Goal: Task Accomplishment & Management: Complete application form

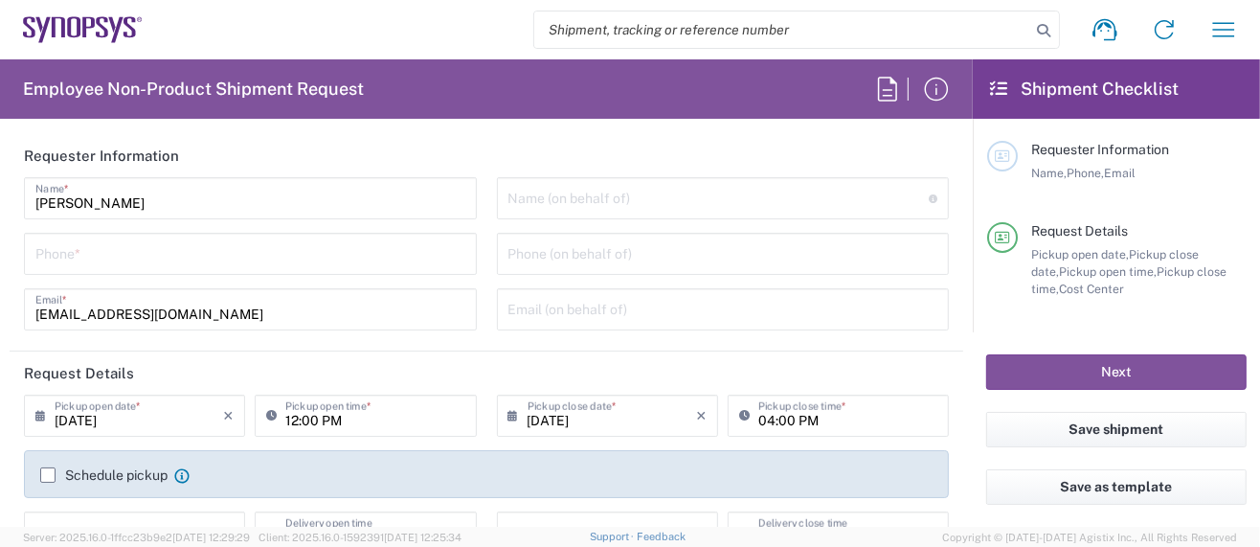
type input "Department"
type input "Delivered at Place"
type input "US01, SG, MSIP2, R&D 510464"
type input "[GEOGRAPHIC_DATA]"
type input "[US_STATE]"
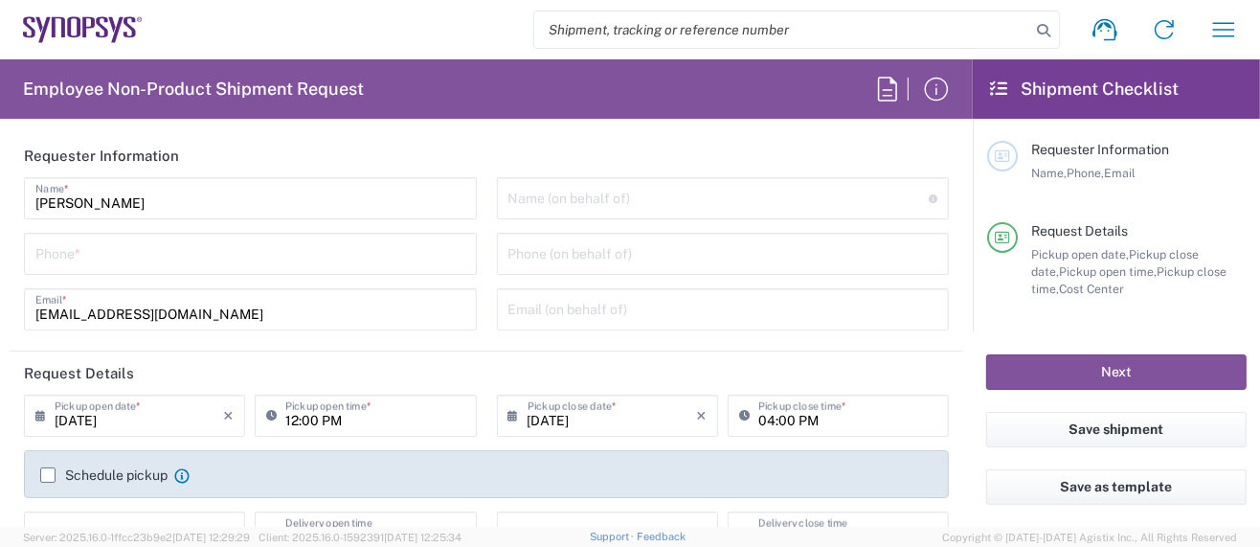
type input "[GEOGRAPHIC_DATA]"
click at [169, 259] on input "tel" at bounding box center [250, 253] width 430 height 34
type input "Hillsboro US03"
type input "4083295540"
drag, startPoint x: 132, startPoint y: 255, endPoint x: -138, endPoint y: 222, distance: 272.0
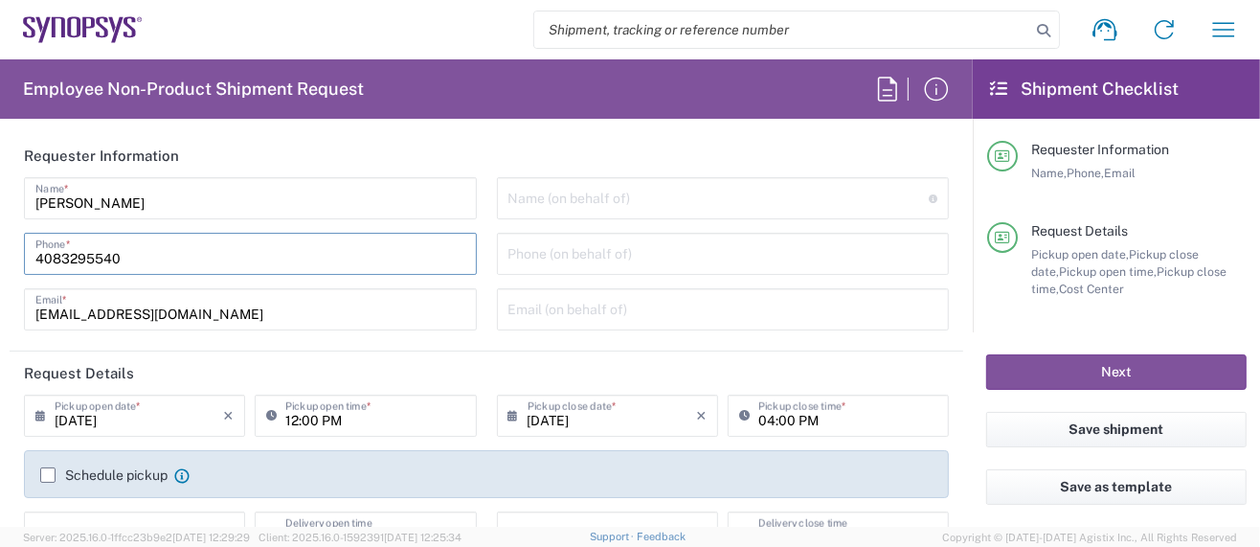
click at [0, 222] on html "Shipment request Shipment tracking Employee non-product shipment request My shi…" at bounding box center [630, 273] width 1260 height 547
click at [168, 250] on input "tel" at bounding box center [250, 253] width 430 height 34
type input "5039399670"
type input "[PERSON_NAME][EMAIL_ADDRESS][DOMAIN_NAME]"
type input "5039399670"
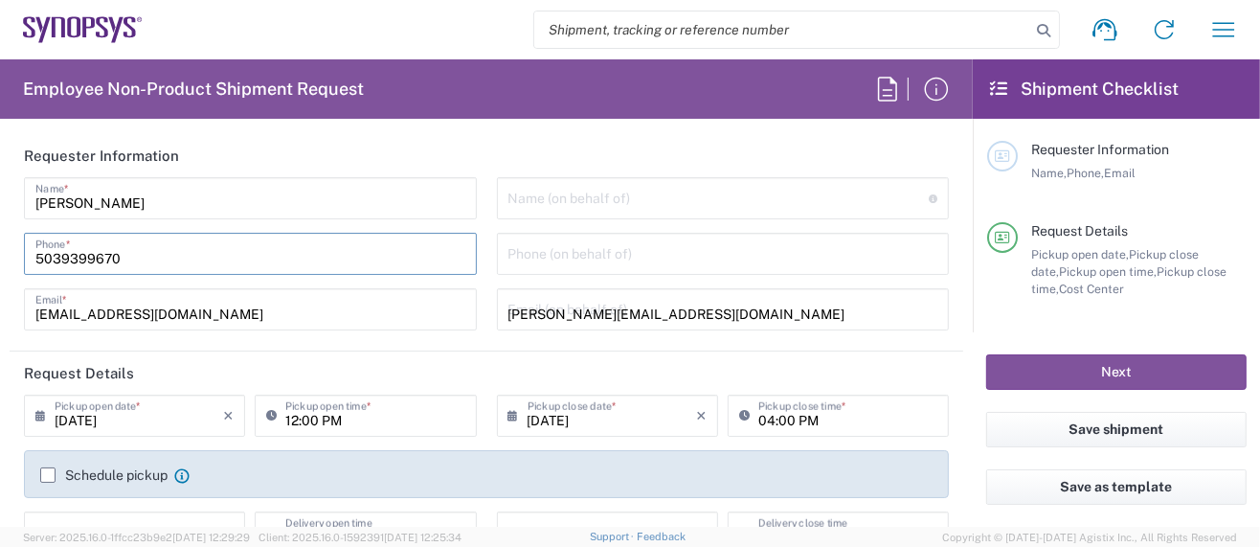
type input "Synopsys Inc."
type input "[STREET_ADDRESS][PERSON_NAME]"
type input "HILLSBORO"
type input "[US_STATE]"
type input "97124"
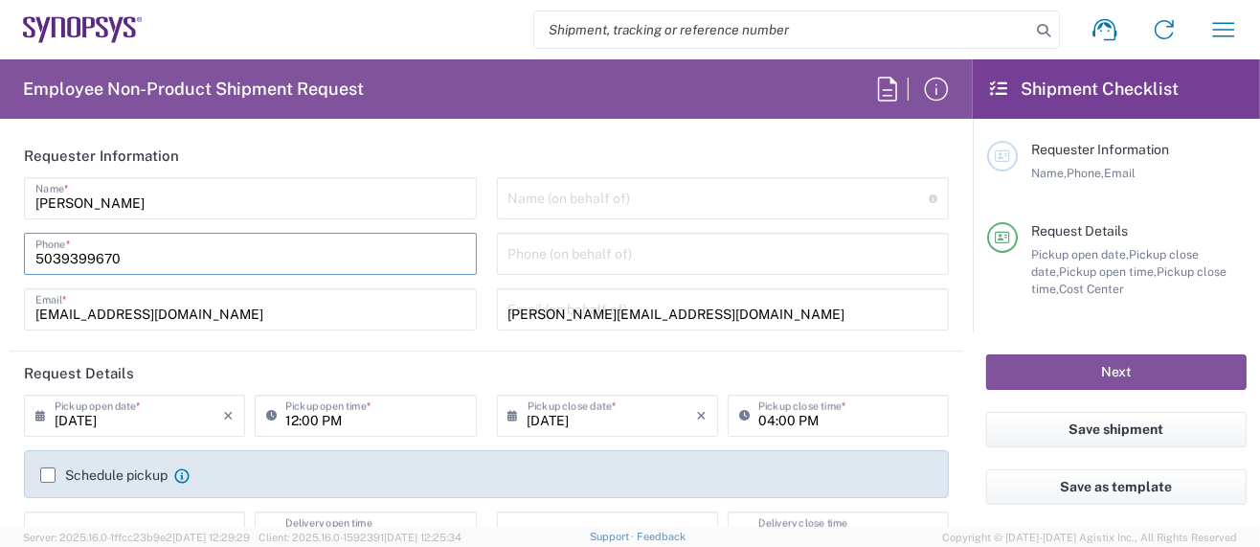
type input "5039399670"
type input "[PERSON_NAME][EMAIL_ADDRESS][DOMAIN_NAME]"
type input "[PERSON_NAME]"
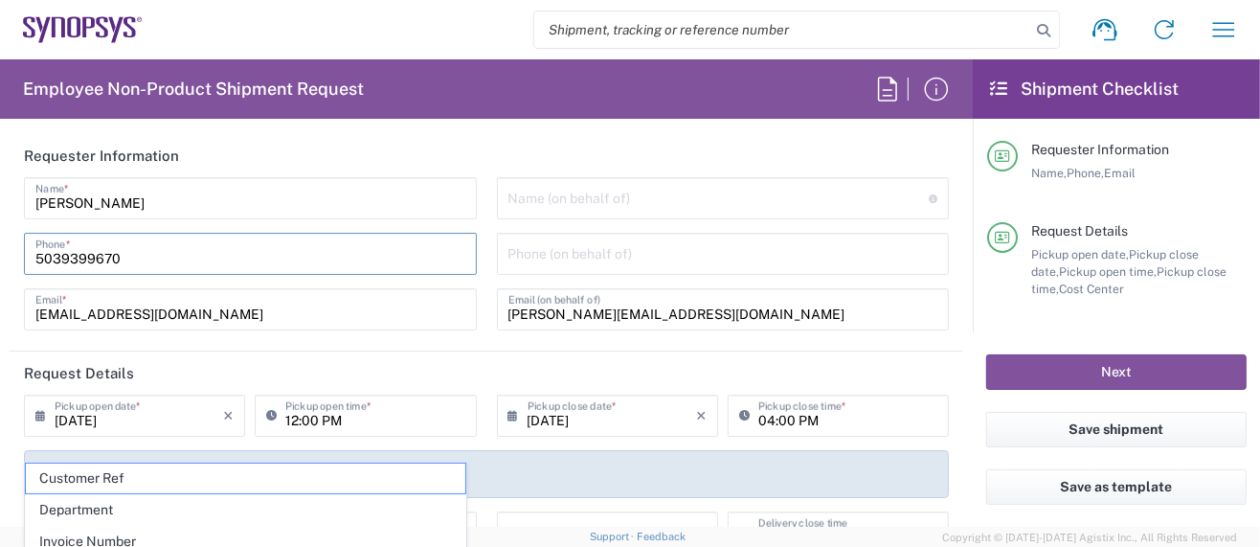
type input "9722582580"
drag, startPoint x: 688, startPoint y: 314, endPoint x: 296, endPoint y: 292, distance: 392.3
click at [296, 292] on div "[PERSON_NAME] Name * [PHONE_NUMBER] Phone * [EMAIL_ADDRESS][DOMAIN_NAME] Email …" at bounding box center [486, 260] width 945 height 167
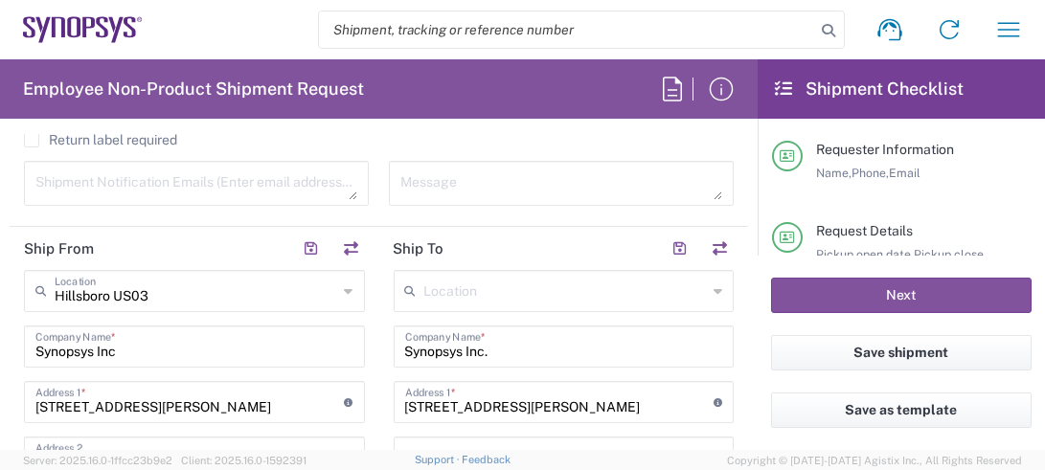
scroll to position [894, 0]
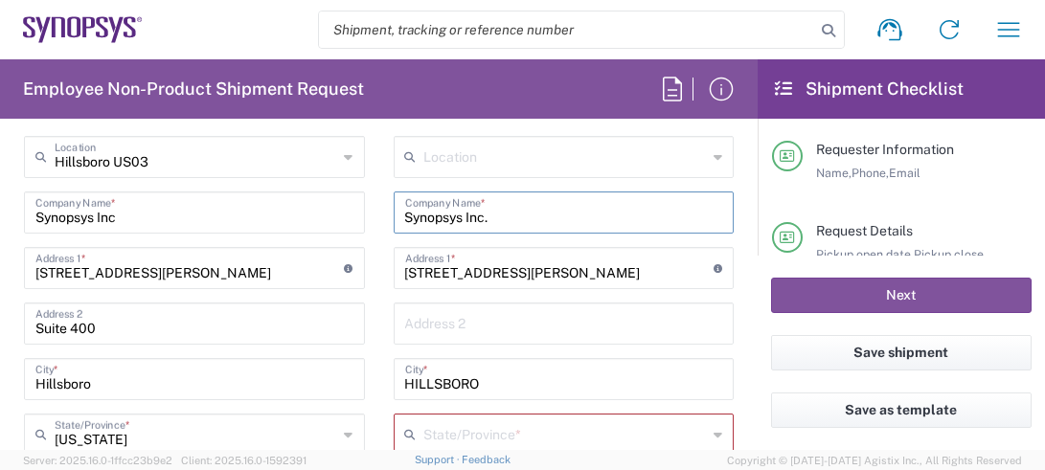
drag, startPoint x: 489, startPoint y: 214, endPoint x: 288, endPoint y: 185, distance: 203.2
click at [441, 163] on input "text" at bounding box center [565, 156] width 283 height 34
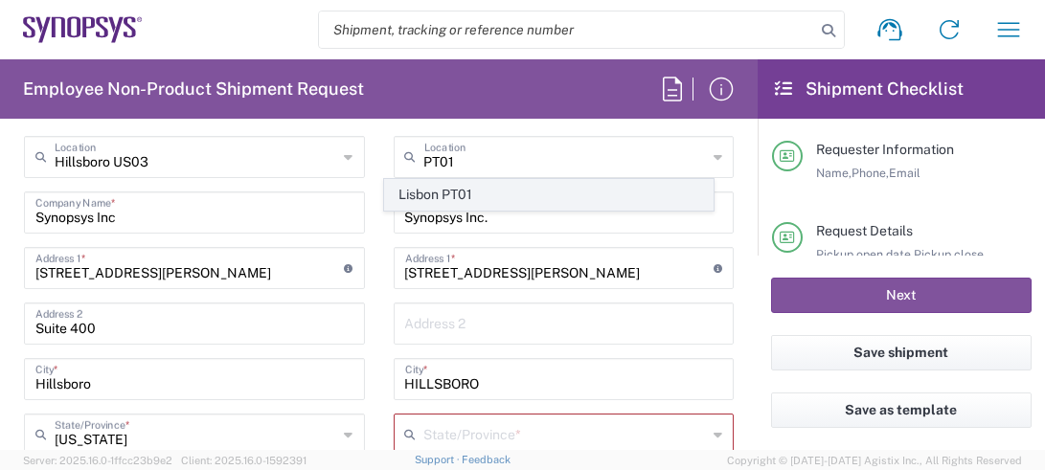
click at [455, 195] on span "Lisbon PT01" at bounding box center [548, 195] width 327 height 30
type input "Lisbon PT01"
type input "SNPS, [GEOGRAPHIC_DATA] Unipessoal, Lda."
type input "[GEOGRAPHIC_DATA]"
type input "Piso 2"
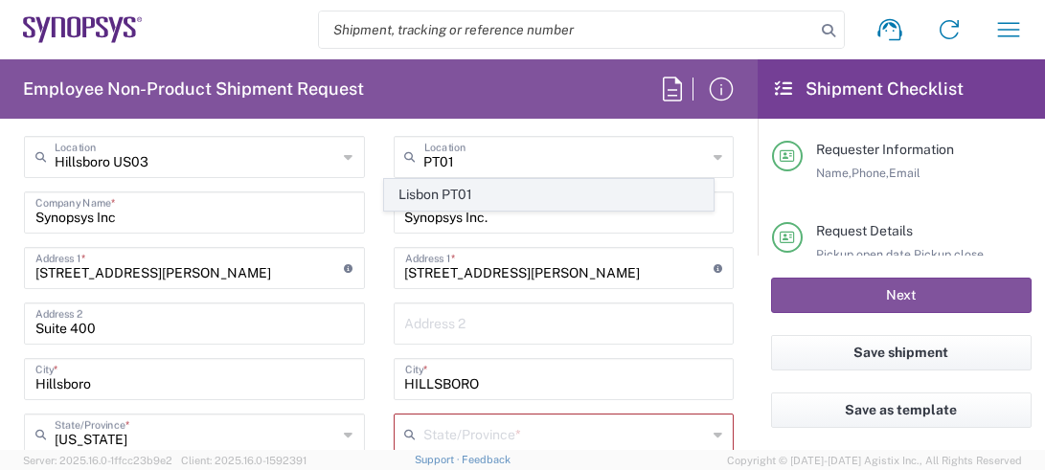
type input "Porto Salvo"
type input "[GEOGRAPHIC_DATA]"
type input "2740-267"
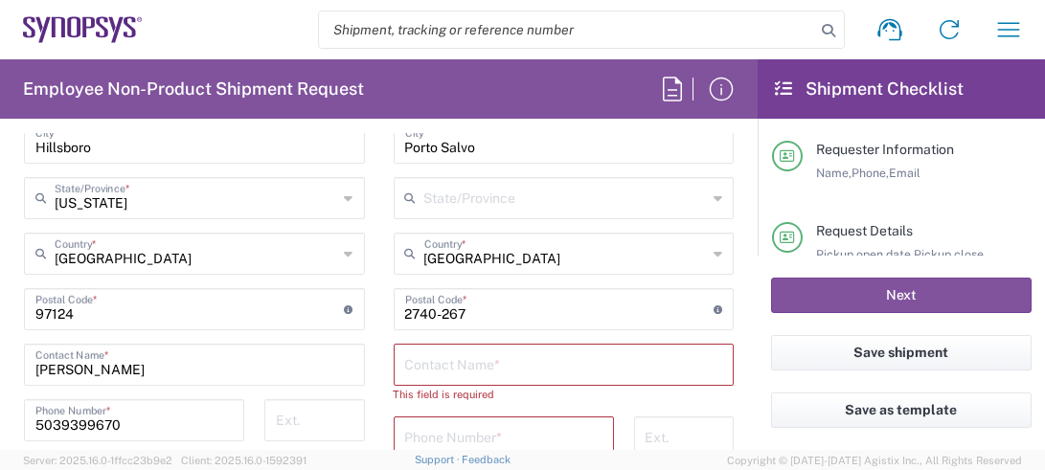
scroll to position [1148, 0]
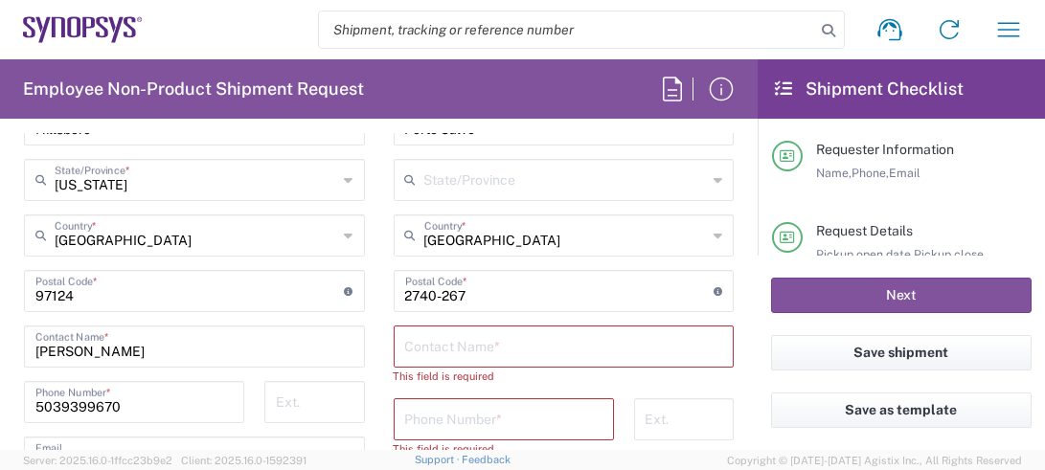
click at [431, 338] on input "text" at bounding box center [564, 345] width 318 height 34
paste input "[PERSON_NAME]"
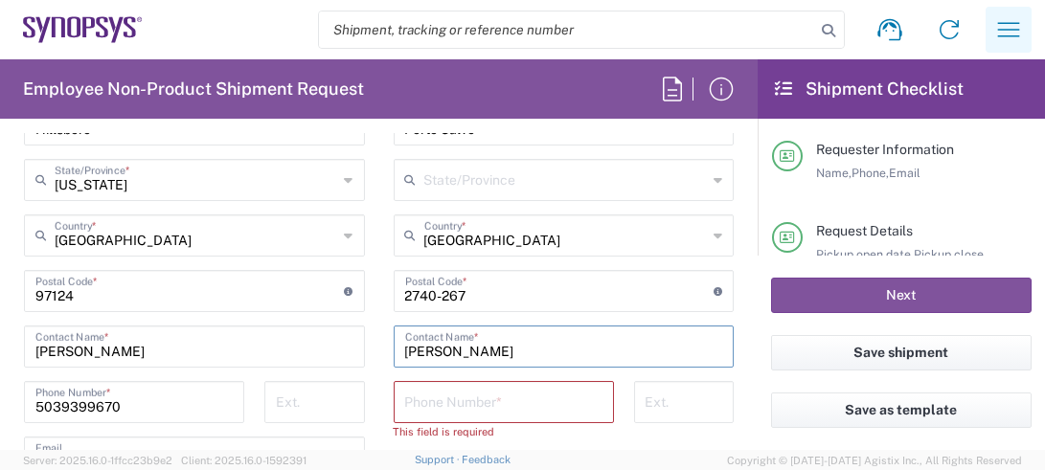
type input "[PERSON_NAME]"
click at [1012, 19] on icon "button" at bounding box center [1008, 29] width 31 height 31
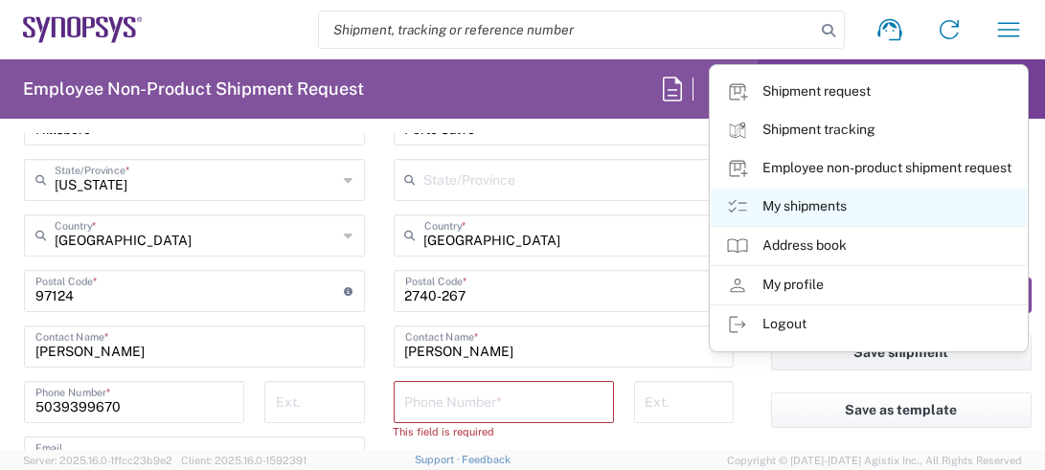
click at [796, 211] on link "My shipments" at bounding box center [869, 207] width 316 height 38
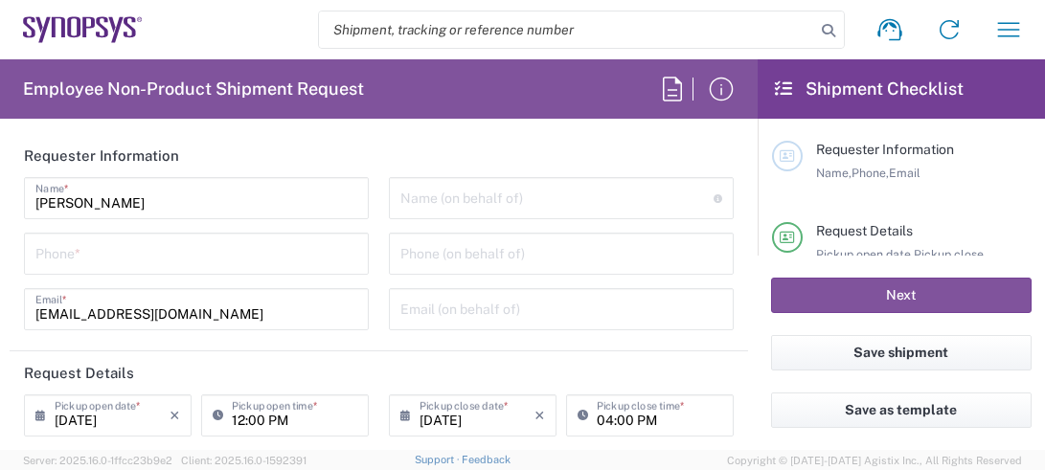
type input "US01, SG, MSIP2, R&D 510464"
type input "[US_STATE]"
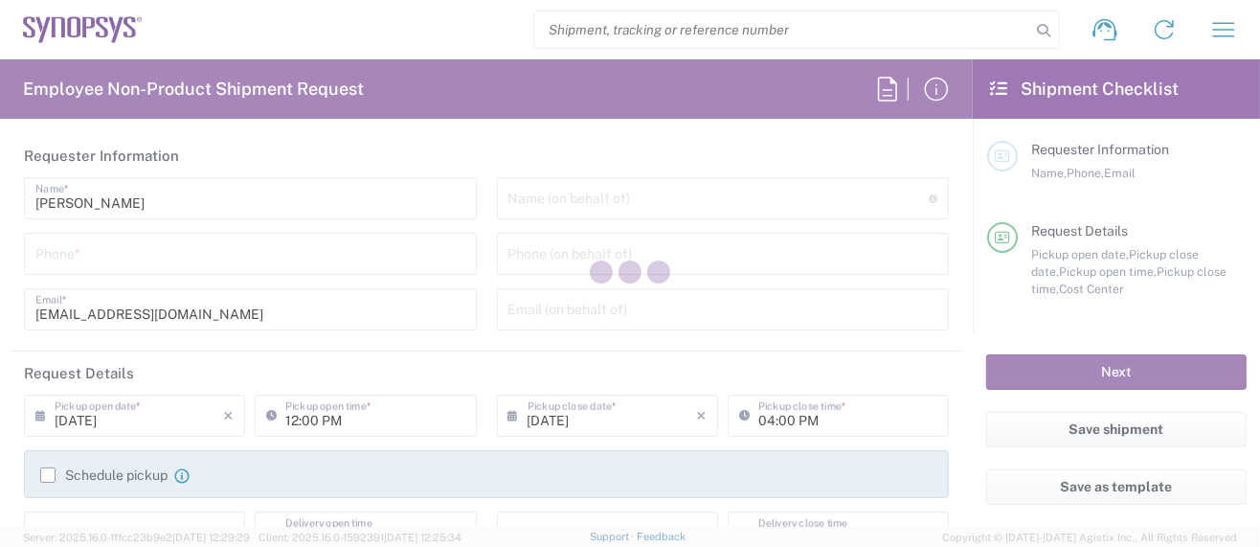
type input "Department"
type input "US01, SG, MSIP2, R&D 510464"
type input "Delivered at Place"
type input "[GEOGRAPHIC_DATA]"
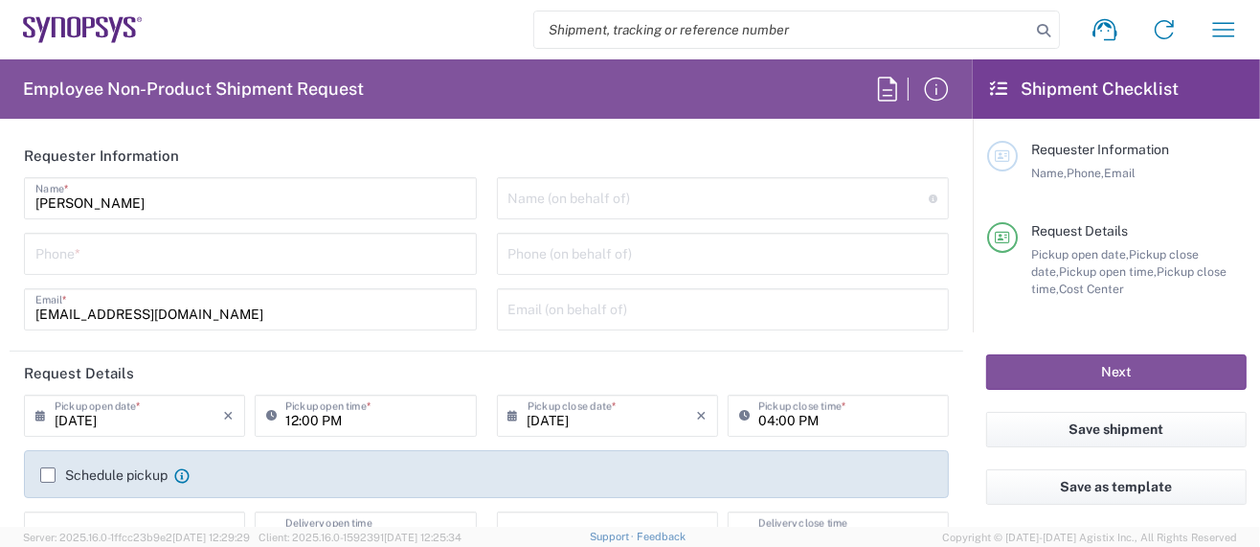
type input "[GEOGRAPHIC_DATA]"
type input "[US_STATE]"
type input "Hillsboro US03"
click at [1215, 23] on icon "button" at bounding box center [1224, 29] width 22 height 14
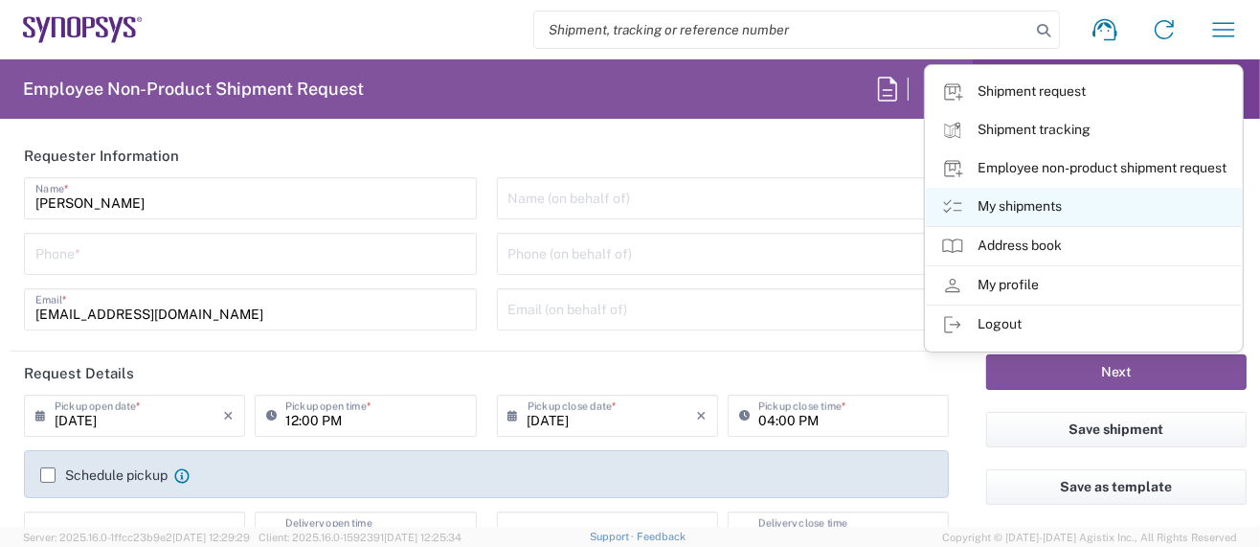
click at [1007, 210] on link "My shipments" at bounding box center [1084, 207] width 316 height 38
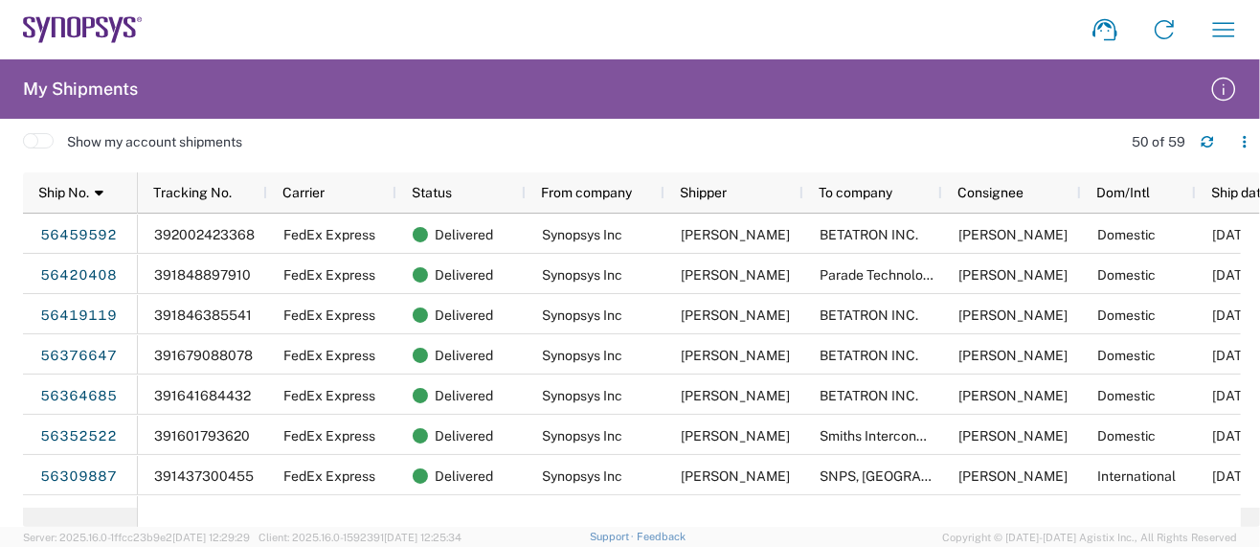
scroll to position [0, 70]
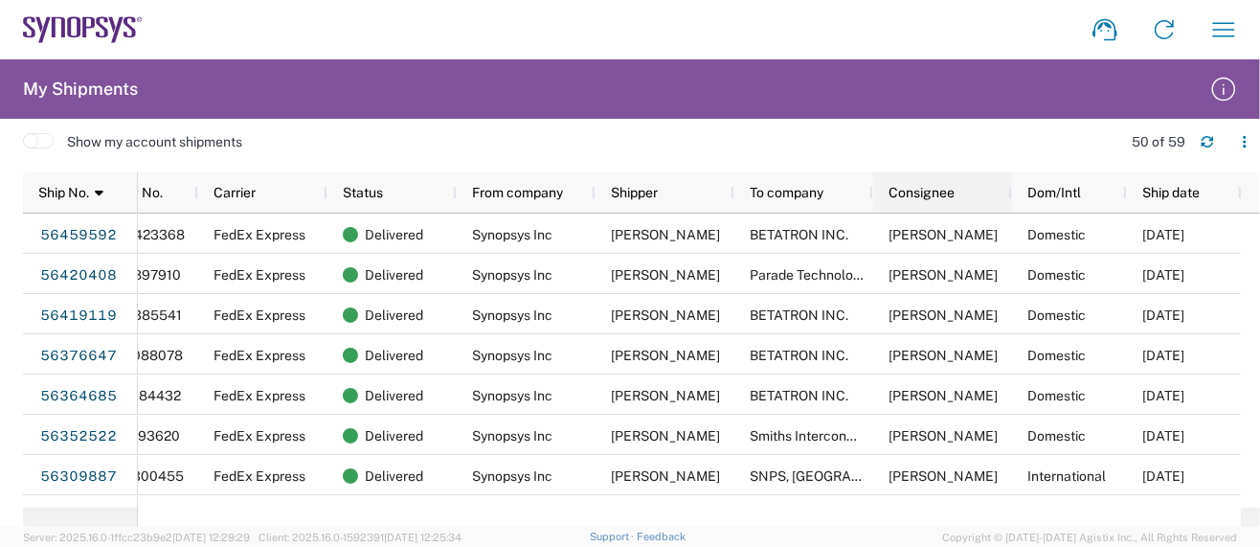
click at [933, 187] on span "Consignee" at bounding box center [922, 192] width 66 height 15
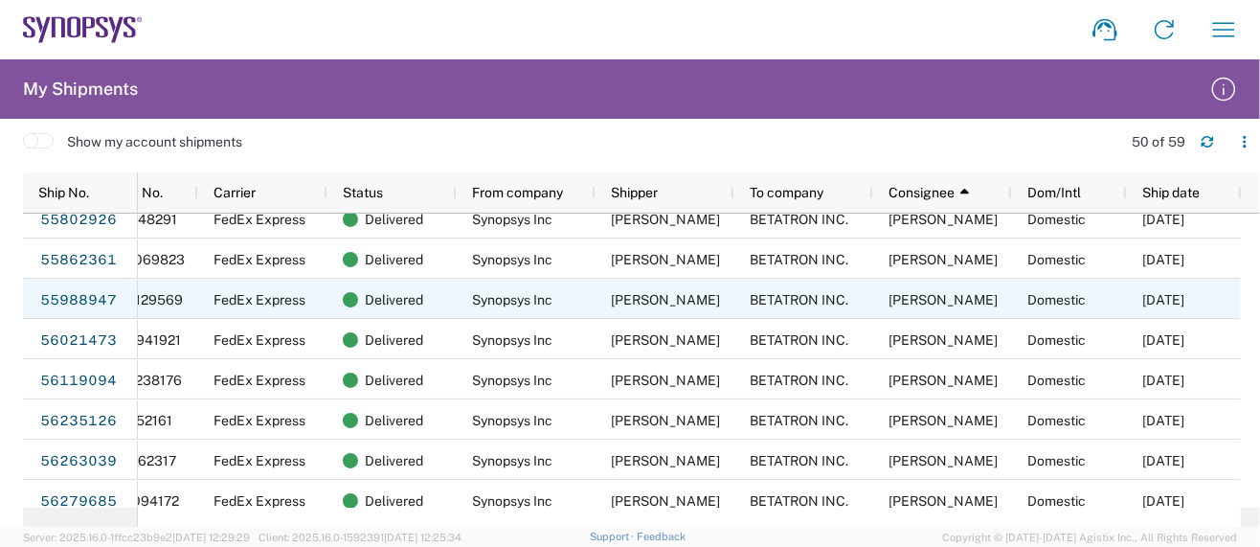
scroll to position [1404, 0]
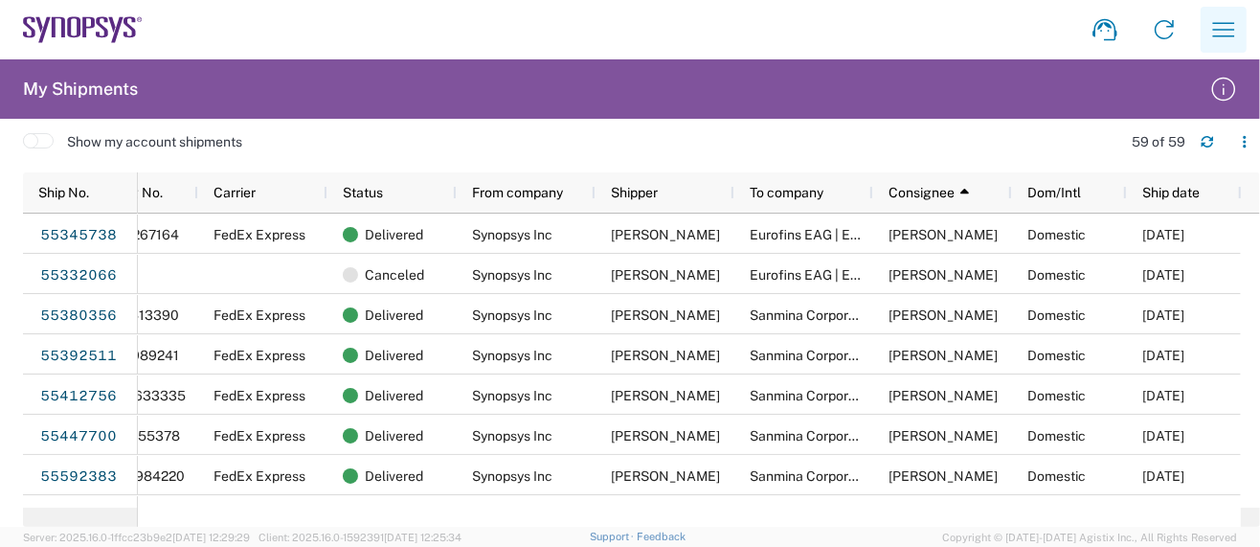
click at [1226, 32] on icon "button" at bounding box center [1224, 29] width 31 height 31
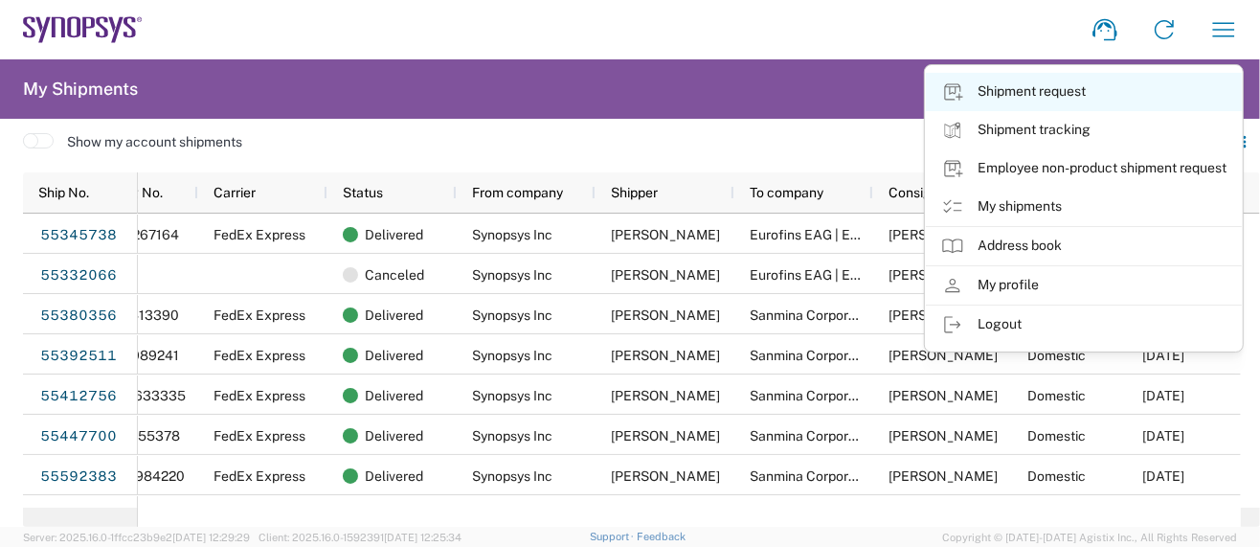
click at [1065, 86] on link "Shipment request" at bounding box center [1084, 92] width 316 height 38
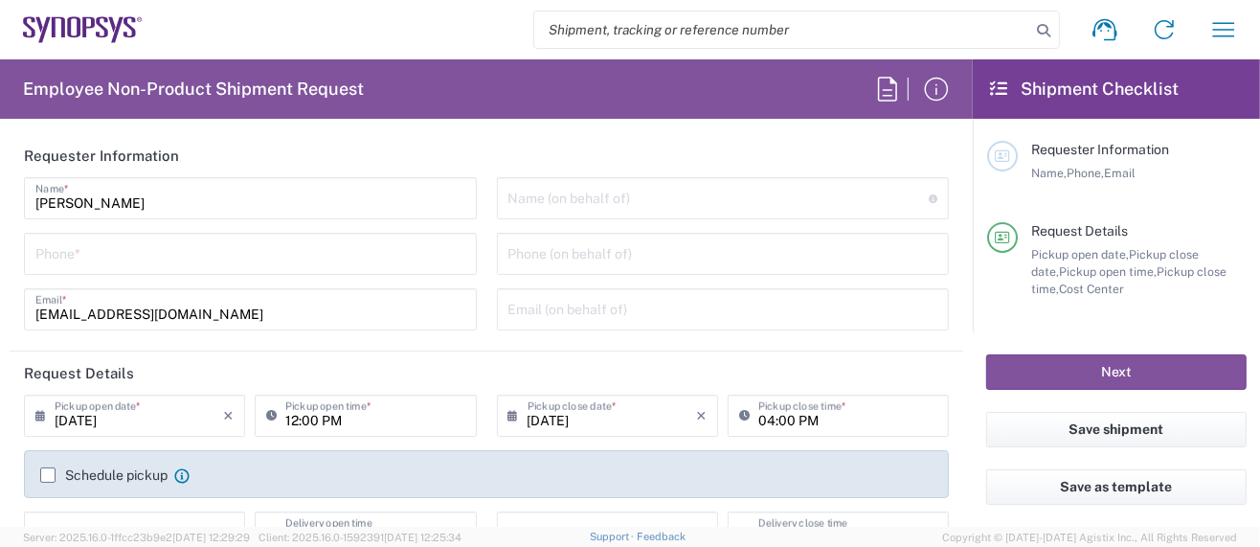
type input "Department"
type input "[GEOGRAPHIC_DATA]"
type input "US01, SG, MSIP2, R&D 510464"
type input "Delivered at Place"
type input "[US_STATE]"
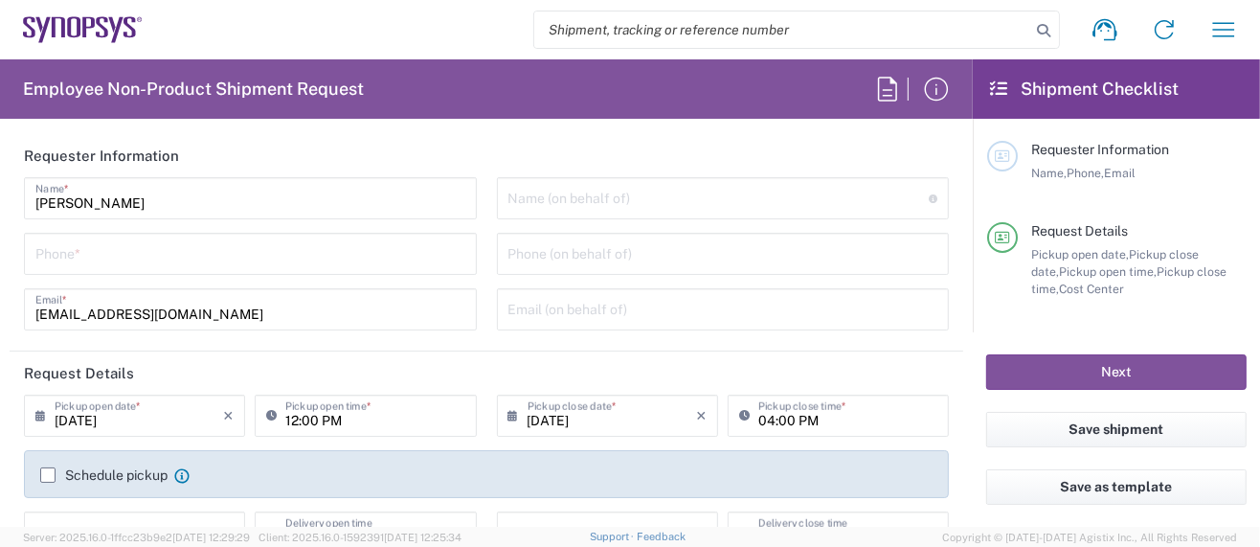
type input "[GEOGRAPHIC_DATA]"
click at [124, 242] on input "tel" at bounding box center [250, 253] width 430 height 34
type input "Hillsboro US03"
type input "5039399670"
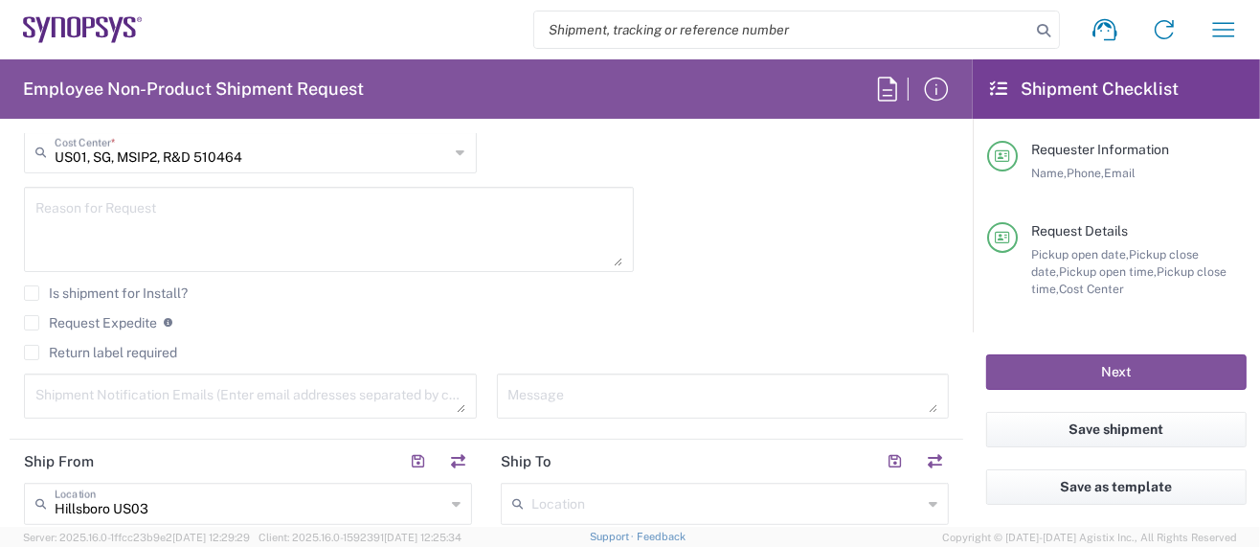
scroll to position [638, 0]
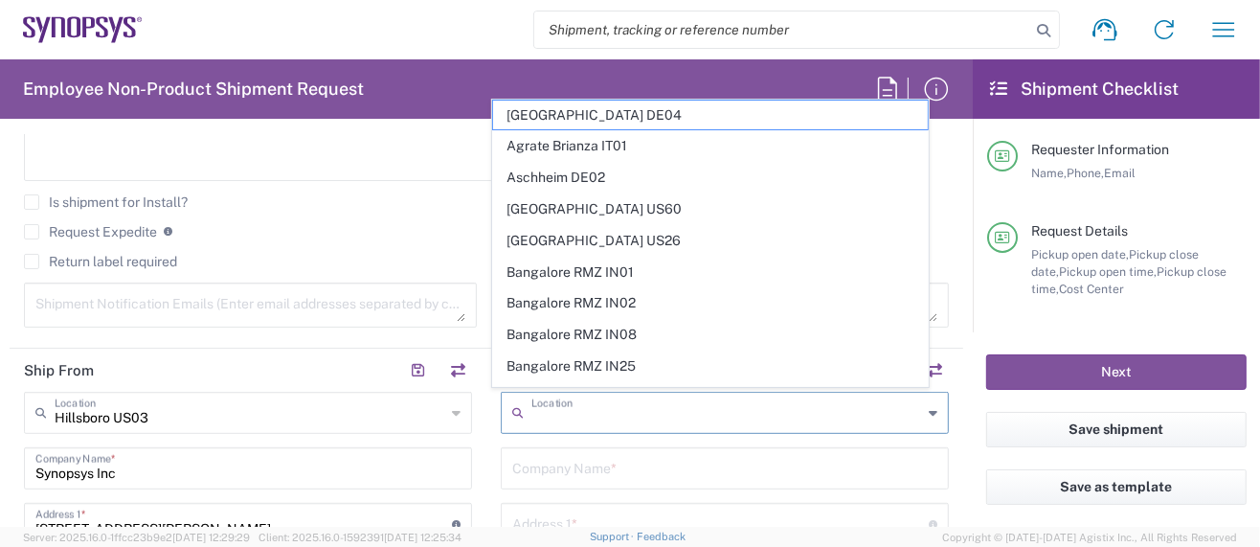
click at [562, 404] on input "text" at bounding box center [727, 412] width 391 height 34
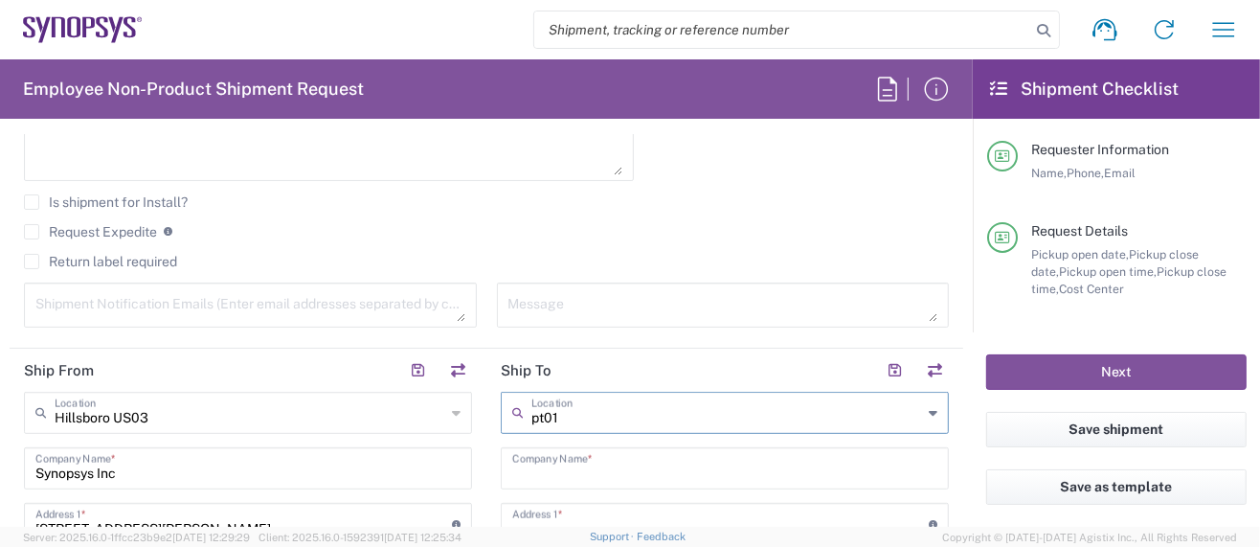
type input "Lisbon PT01"
type input "SNPS, [GEOGRAPHIC_DATA] Unipessoal, Lda."
type input "[GEOGRAPHIC_DATA]"
type input "Piso 2"
type input "Porto Salvo"
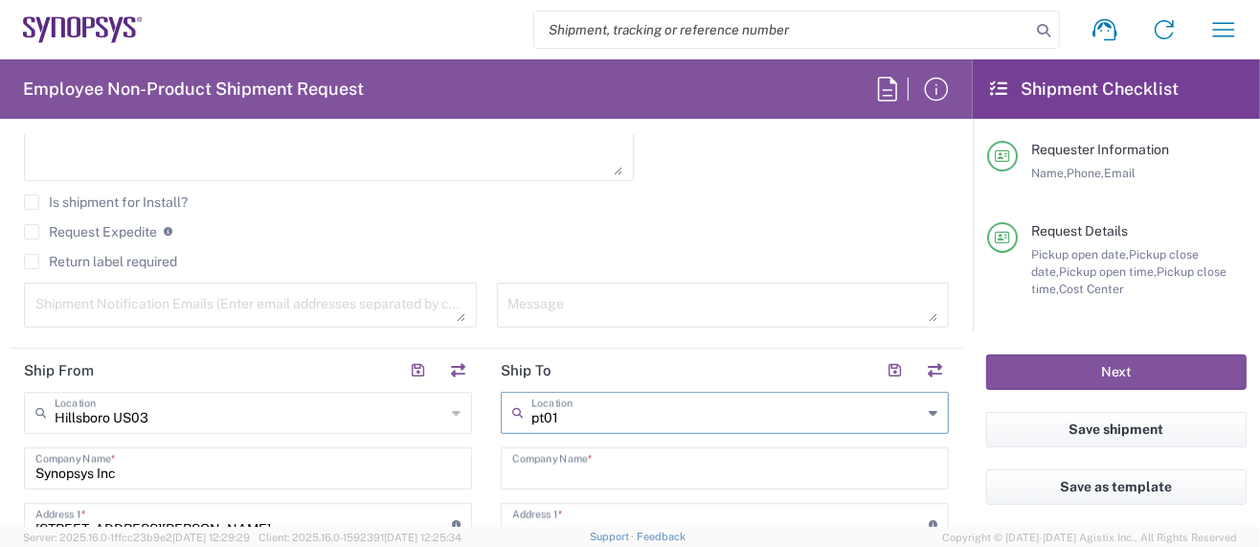
type input "[GEOGRAPHIC_DATA]"
type input "2740-267"
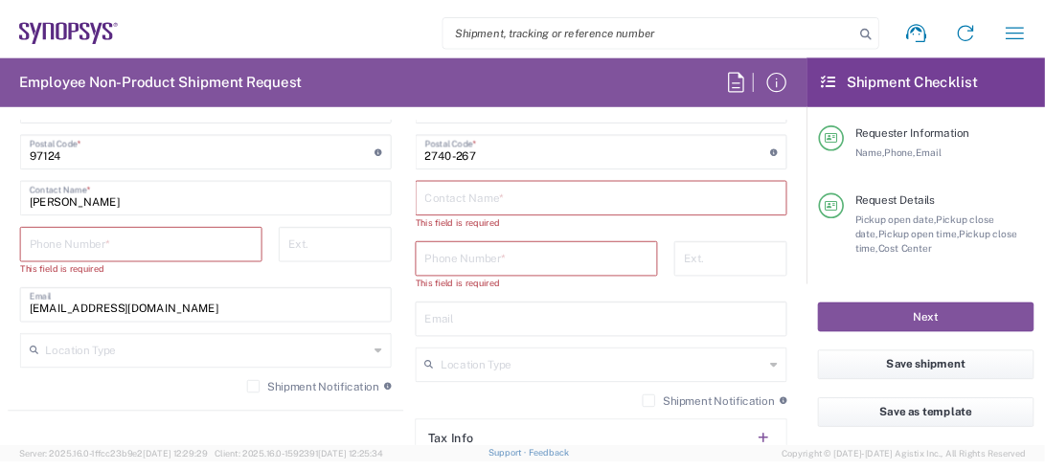
scroll to position [1277, 0]
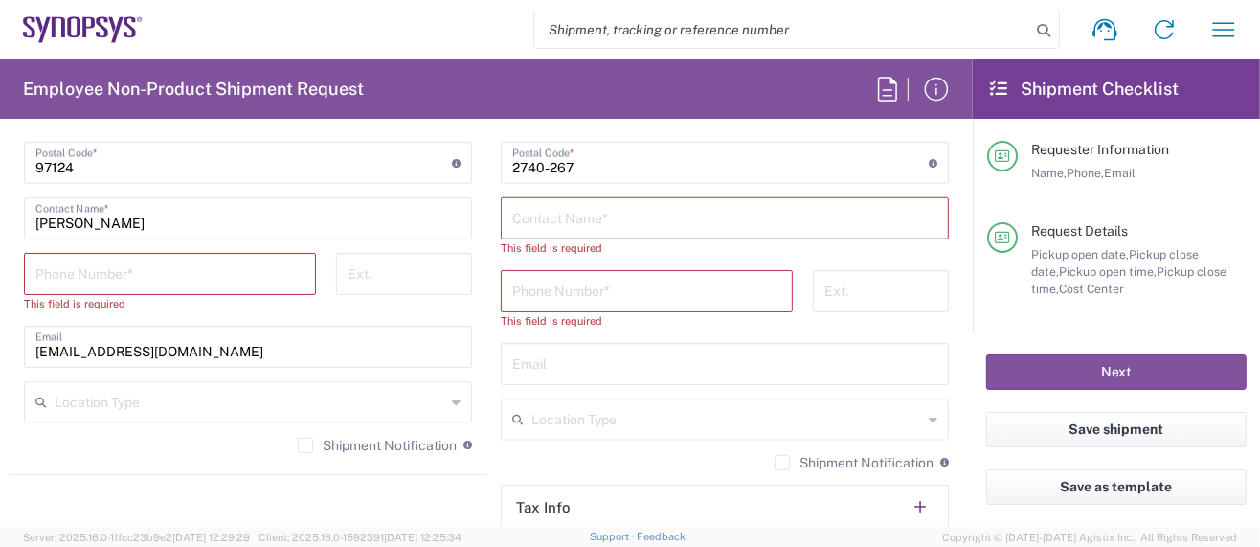
type input "Lisbon PT01"
click at [166, 256] on input "tel" at bounding box center [169, 273] width 269 height 34
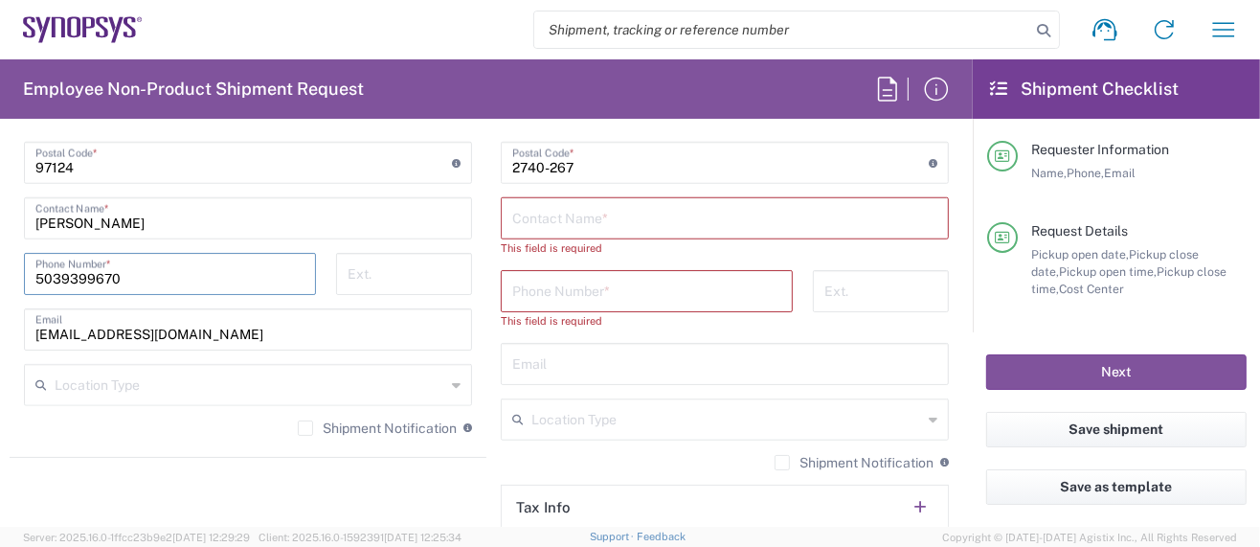
type input "5039399670"
click at [184, 419] on div "Shipment Notification If checked, a shipment notification email will be sent to…" at bounding box center [248, 434] width 448 height 31
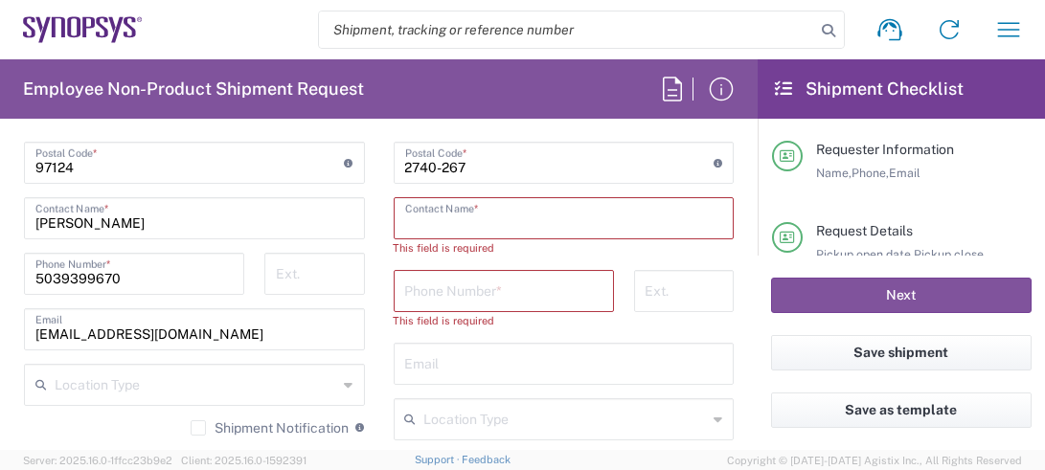
click at [452, 214] on input "text" at bounding box center [564, 217] width 318 height 34
paste input "[PERSON_NAME]"
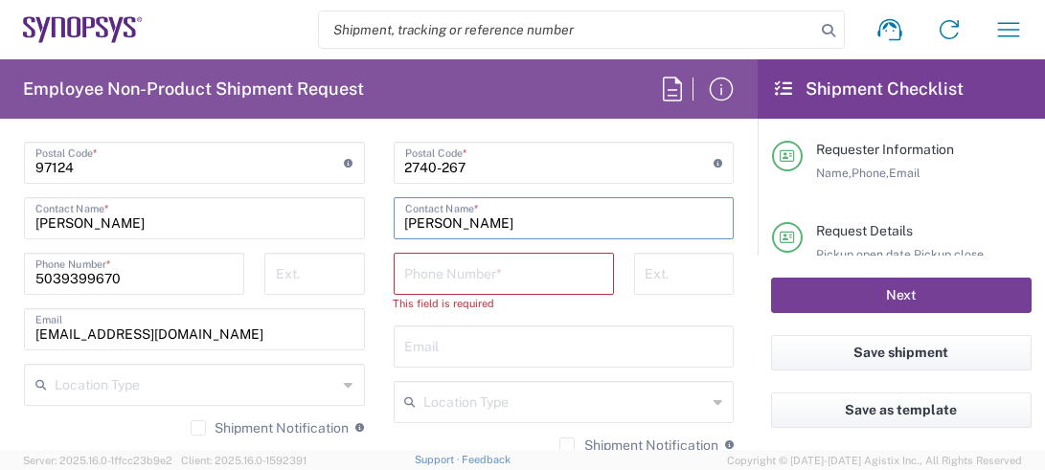
type input "[PERSON_NAME]"
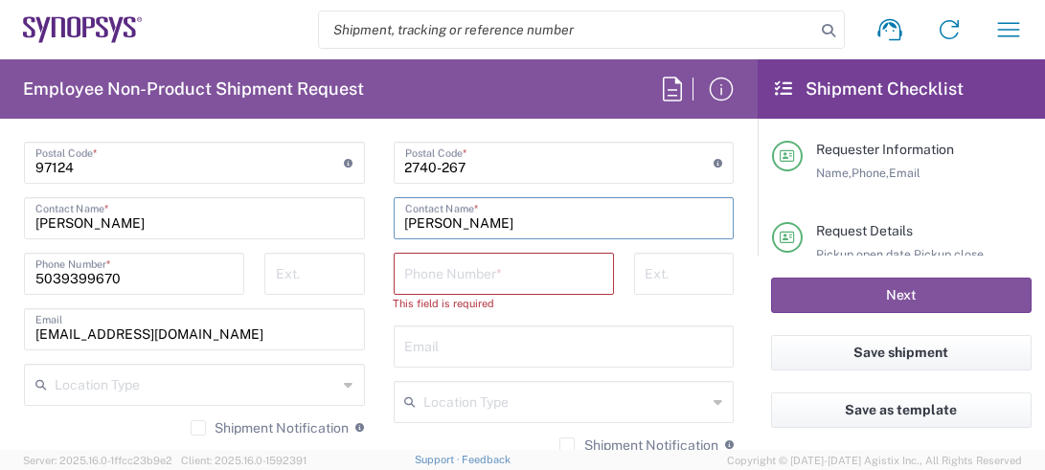
click at [544, 270] on input "tel" at bounding box center [503, 273] width 197 height 34
paste input "351-21-125-1025"
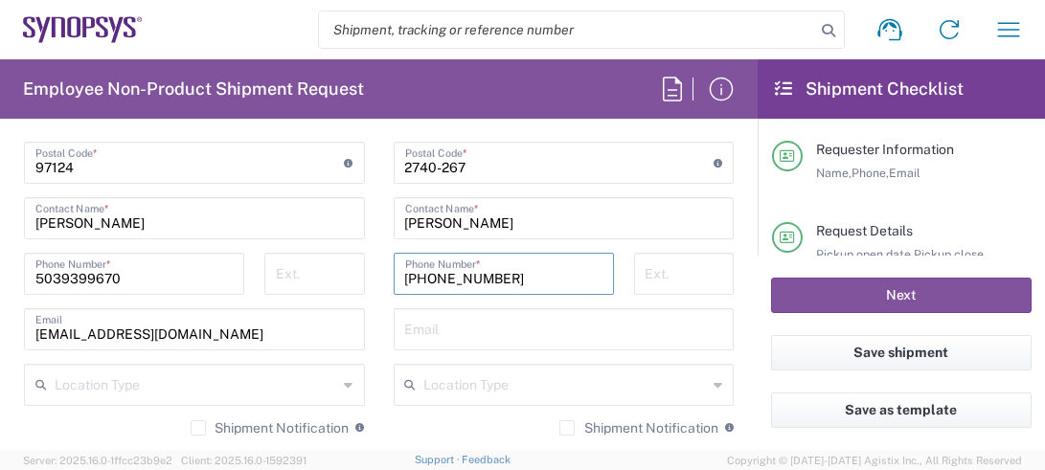
type input "351-21-125-1025"
click at [504, 328] on input "text" at bounding box center [564, 328] width 318 height 34
click at [341, 272] on input "tel" at bounding box center [315, 273] width 78 height 34
click at [58, 275] on input "5039399670" at bounding box center [133, 273] width 197 height 34
type input "503-939-9670"
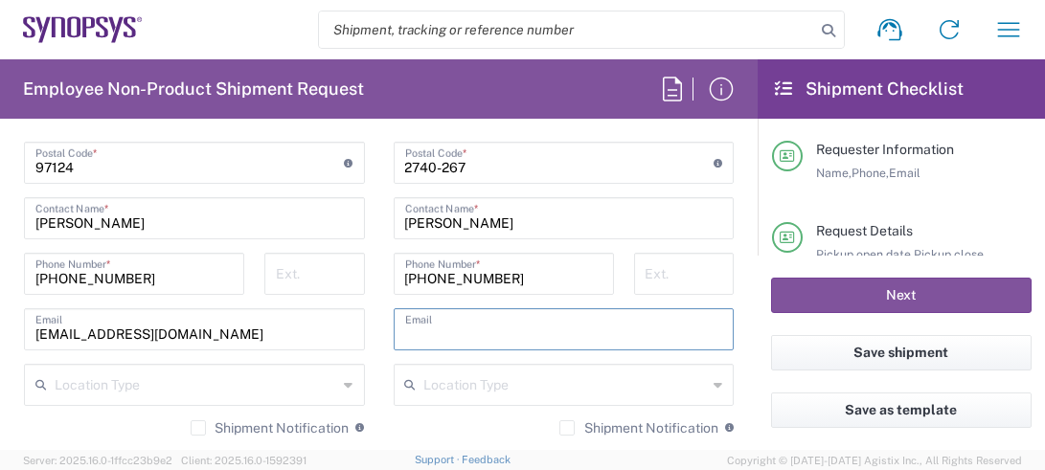
click at [481, 330] on input "text" at bounding box center [564, 328] width 318 height 34
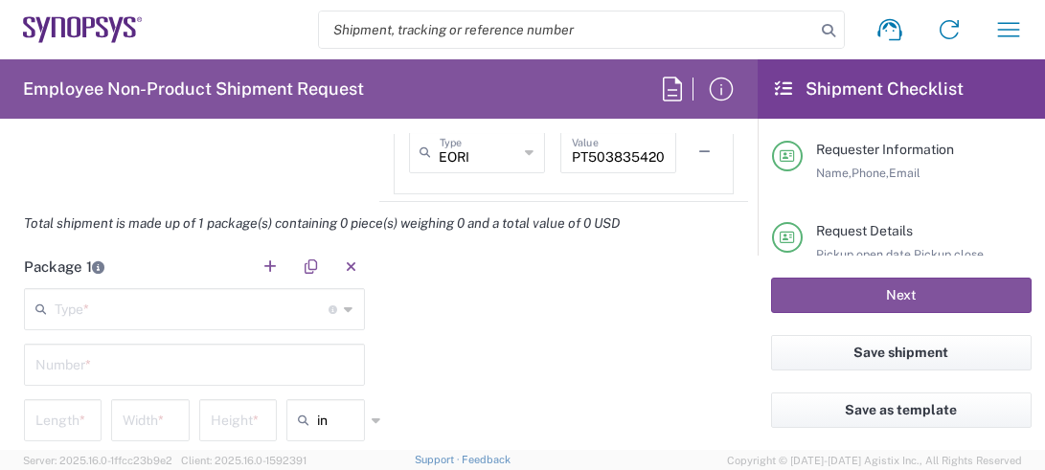
scroll to position [1660, 0]
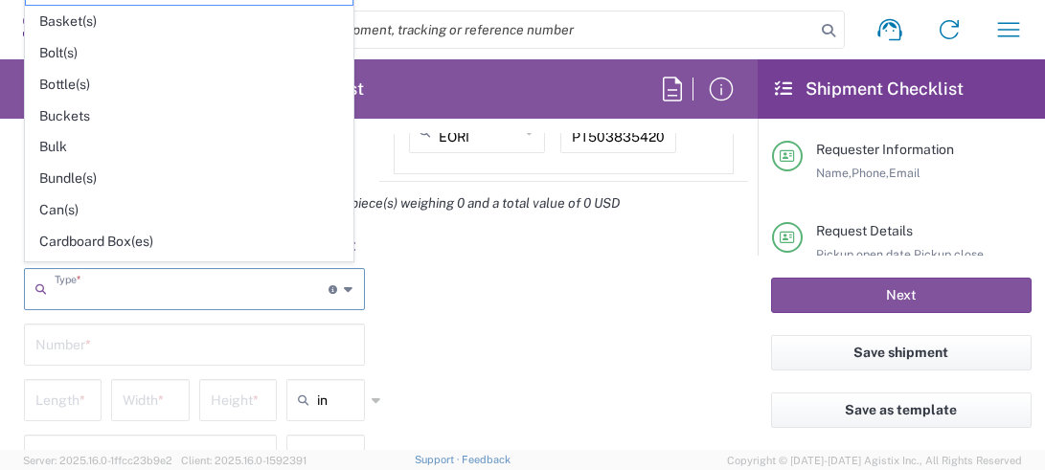
click at [107, 280] on input "text" at bounding box center [192, 288] width 275 height 34
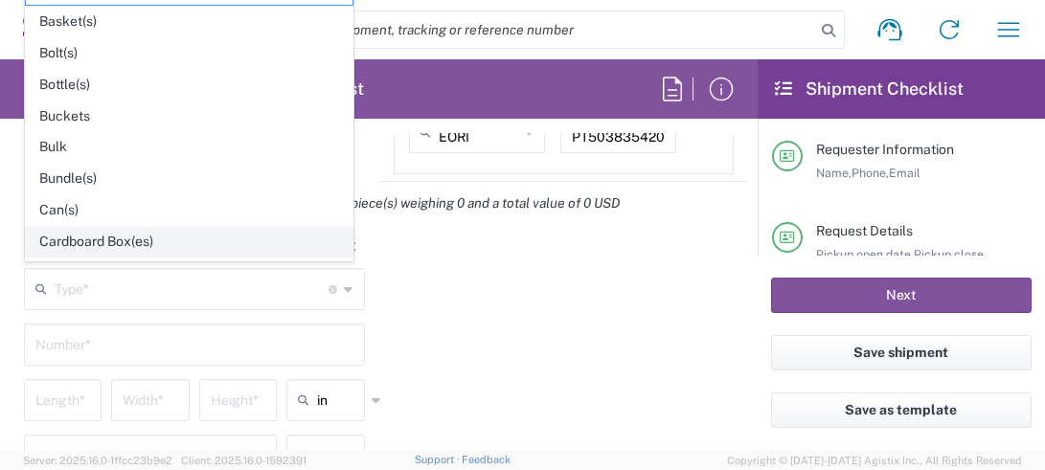
click at [90, 229] on span "Cardboard Box(es)" at bounding box center [189, 242] width 327 height 30
type input "Cardboard Box(es)"
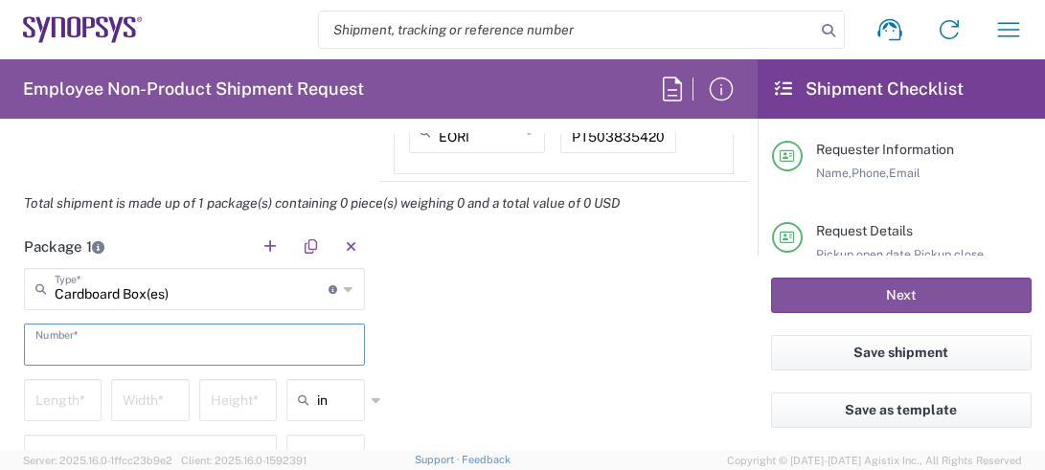
click at [90, 349] on input "text" at bounding box center [194, 344] width 318 height 34
type input "1"
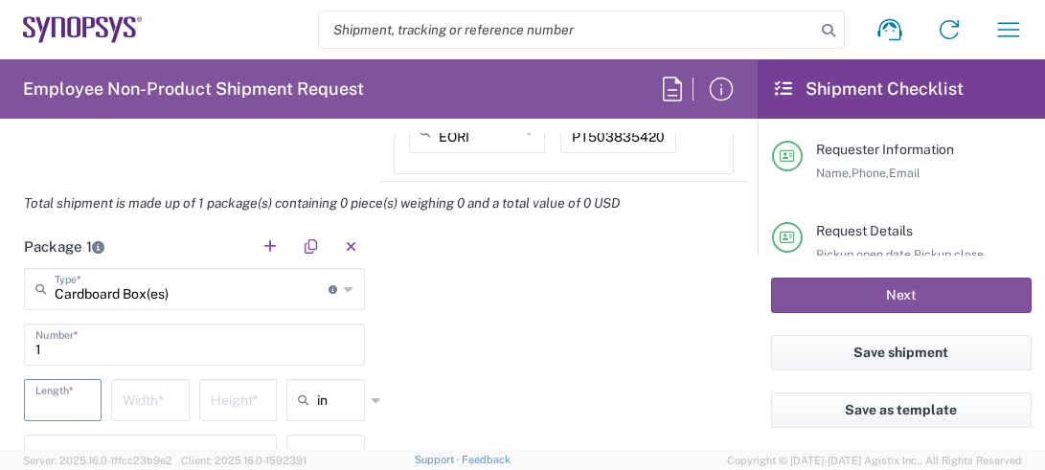
click at [57, 399] on input "number" at bounding box center [62, 399] width 55 height 34
type input "18"
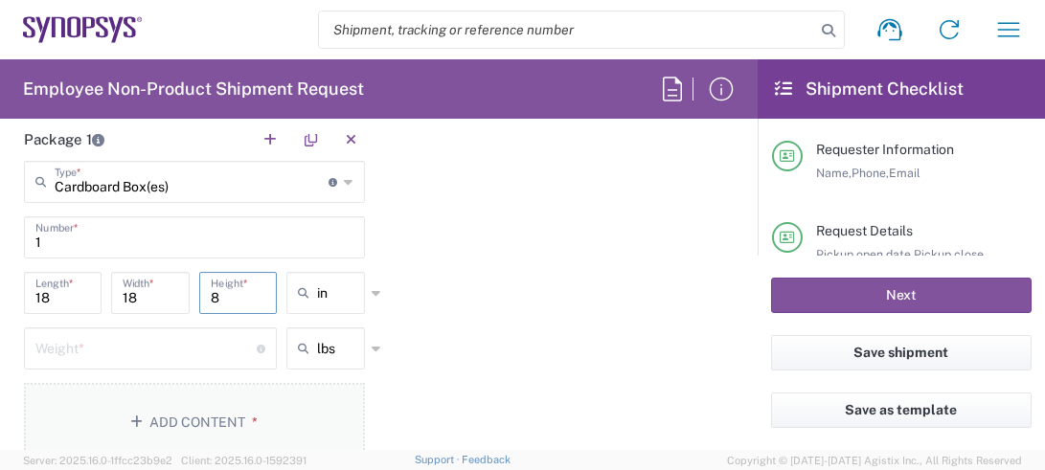
scroll to position [1787, 0]
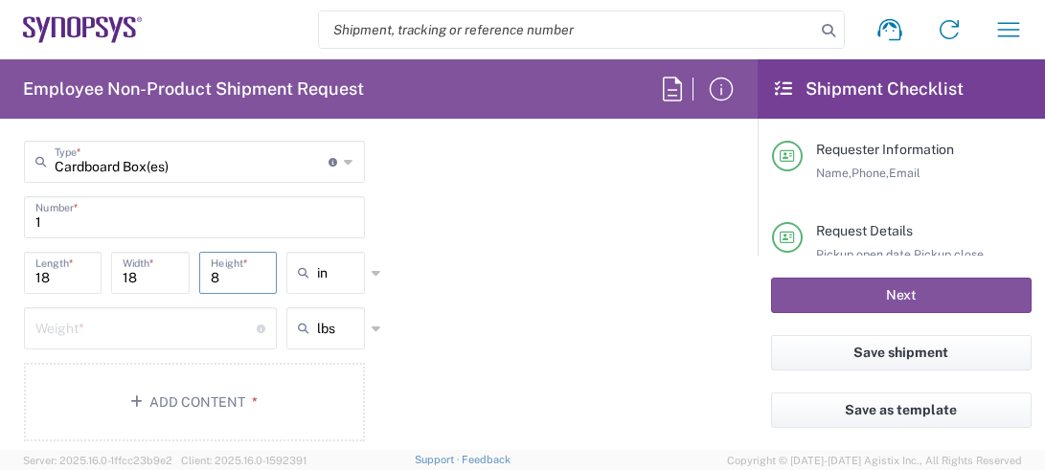
type input "8"
click at [123, 329] on input "number" at bounding box center [145, 327] width 221 height 34
type input "7"
click at [243, 408] on button "Add Content *" at bounding box center [194, 402] width 341 height 79
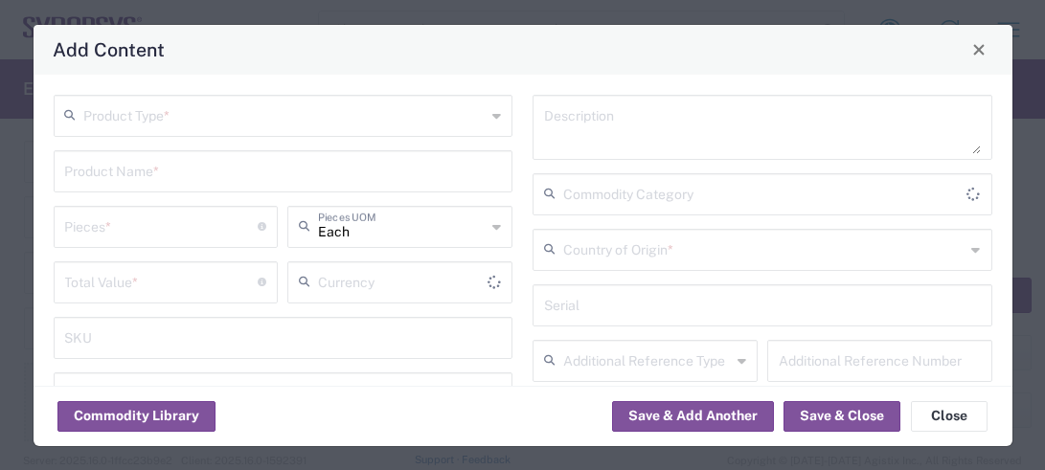
type input "US Dollar"
click at [195, 121] on input "text" at bounding box center [285, 115] width 402 height 34
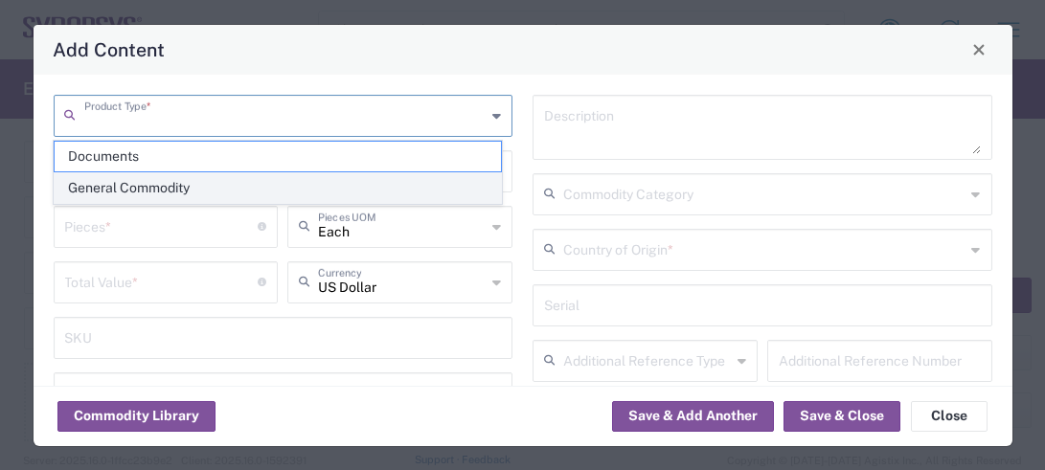
click at [175, 186] on span "General Commodity" at bounding box center [278, 188] width 446 height 30
type input "General Commodity"
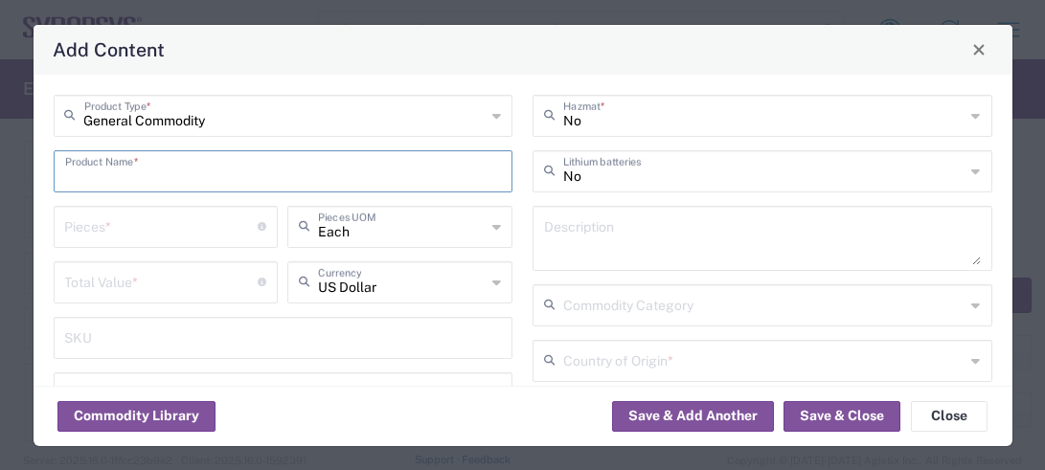
click at [180, 173] on input "text" at bounding box center [283, 170] width 437 height 34
drag, startPoint x: 147, startPoint y: 178, endPoint x: 44, endPoint y: 170, distance: 103.7
click at [44, 170] on div "General Commodity Product Type * S10 Rev B Product Name * Pieces * Number of pi…" at bounding box center [283, 344] width 480 height 498
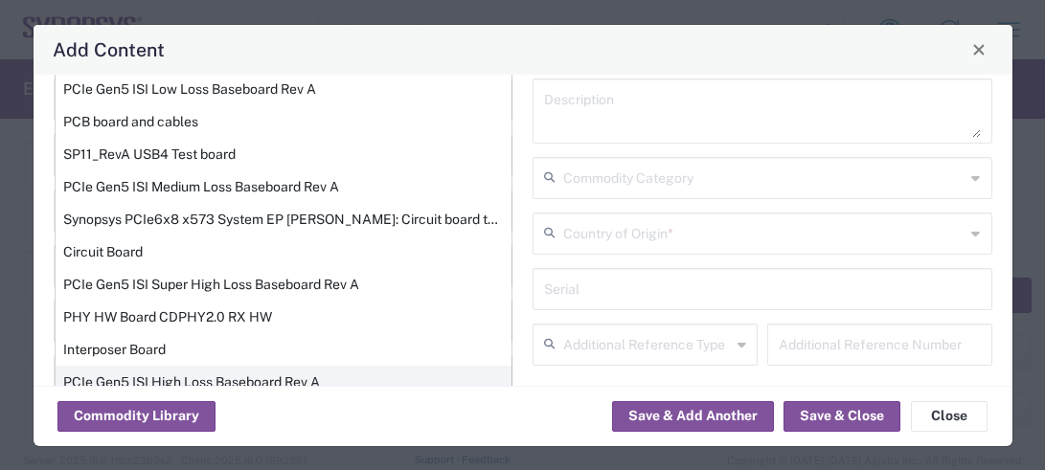
scroll to position [33, 0]
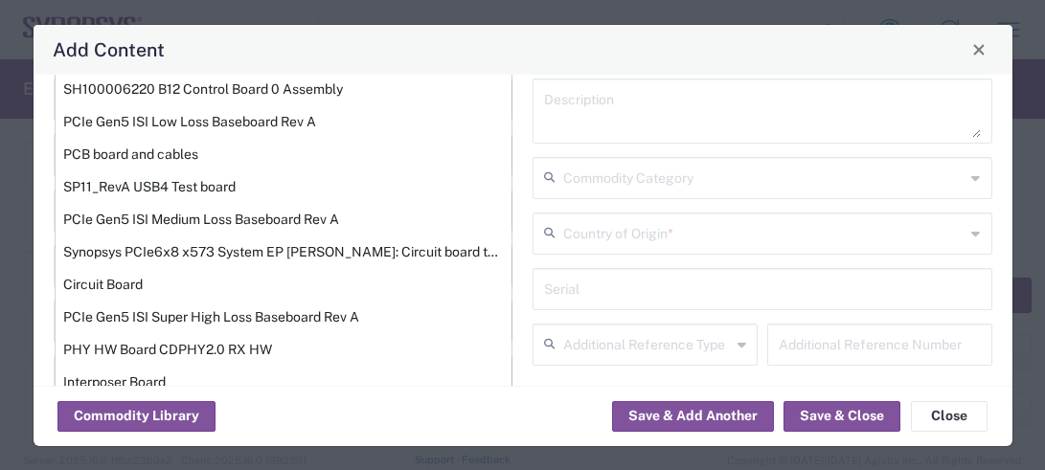
type input "board"
click at [370, 16] on div "Add Content General Commodity Product Type * board Product Name * 112G Electric…" at bounding box center [522, 235] width 1045 height 470
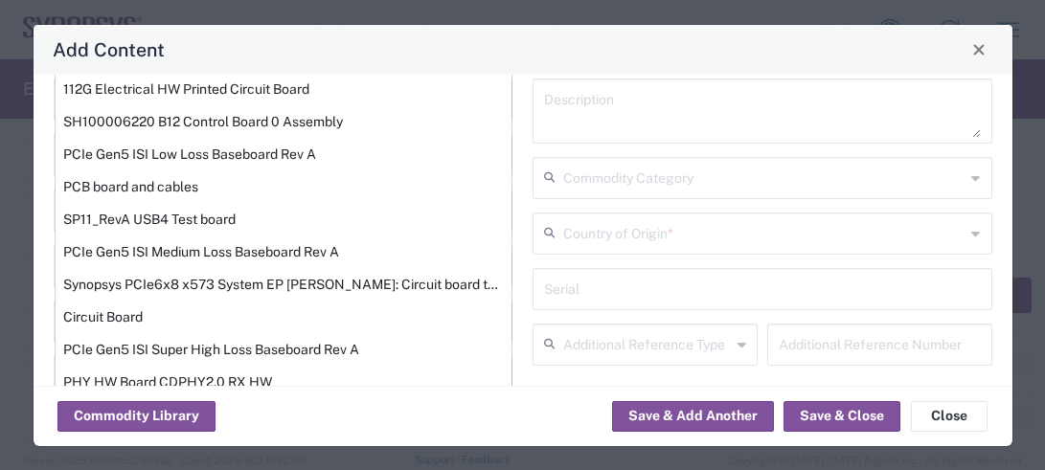
click at [350, 16] on div "Add Content General Commodity Product Type * board Product Name * 112G Electric…" at bounding box center [522, 235] width 1045 height 470
click at [834, 420] on button "Save & Close" at bounding box center [841, 416] width 117 height 31
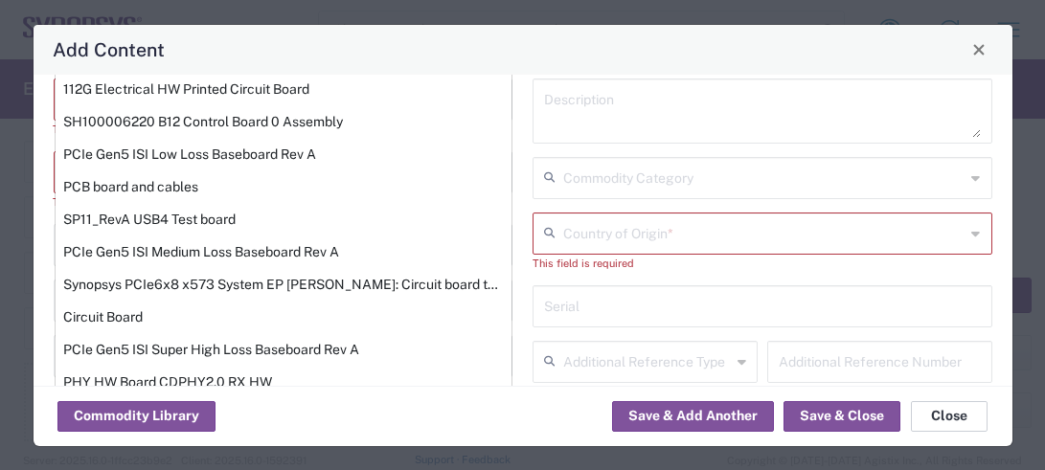
click at [926, 416] on button "Close" at bounding box center [949, 416] width 77 height 31
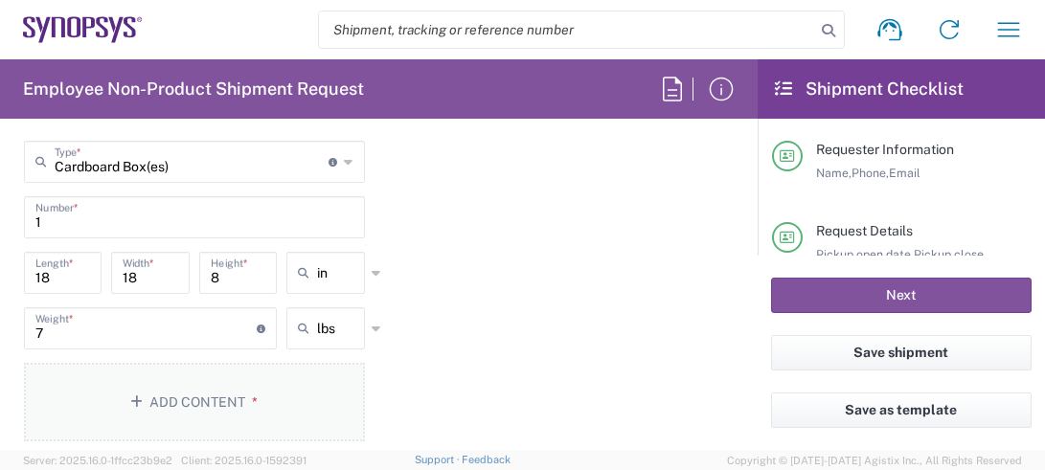
click at [210, 393] on button "Add Content *" at bounding box center [194, 402] width 341 height 79
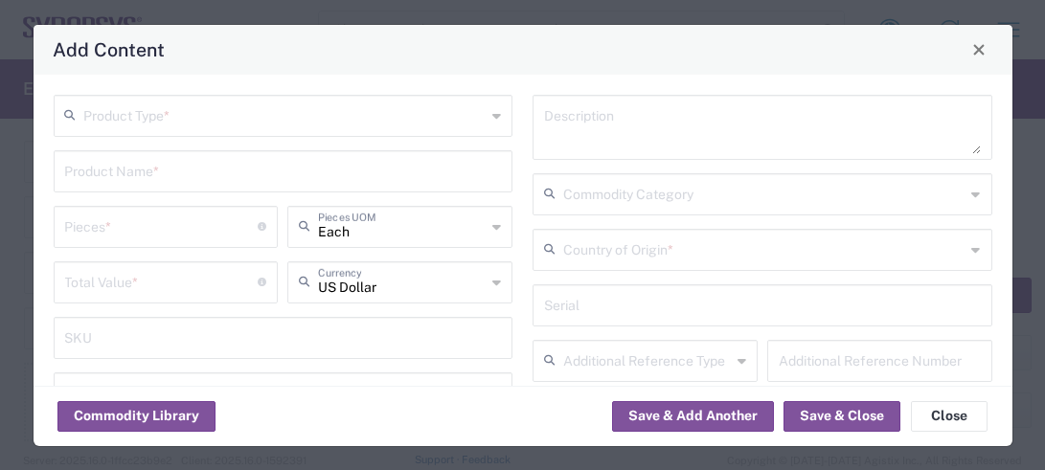
click at [168, 118] on input "text" at bounding box center [285, 115] width 402 height 34
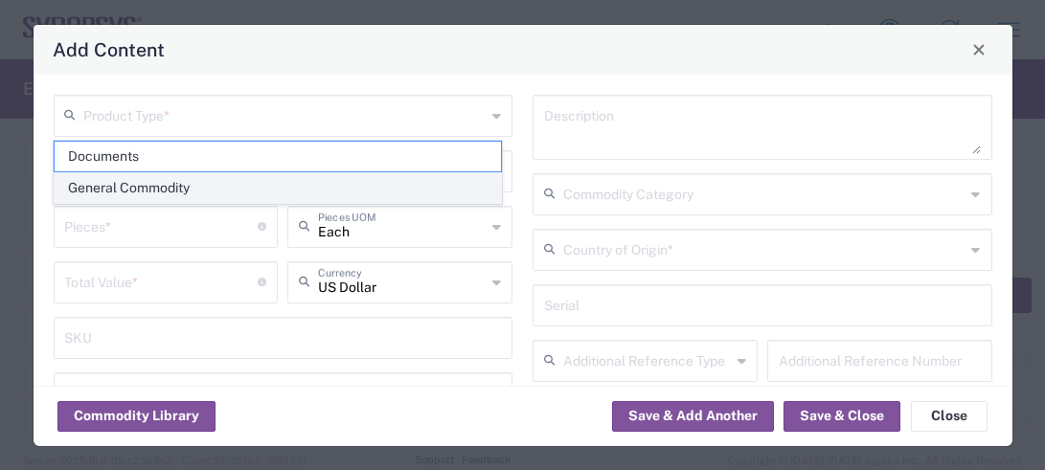
click at [163, 180] on span "General Commodity" at bounding box center [278, 188] width 446 height 30
type input "General Commodity"
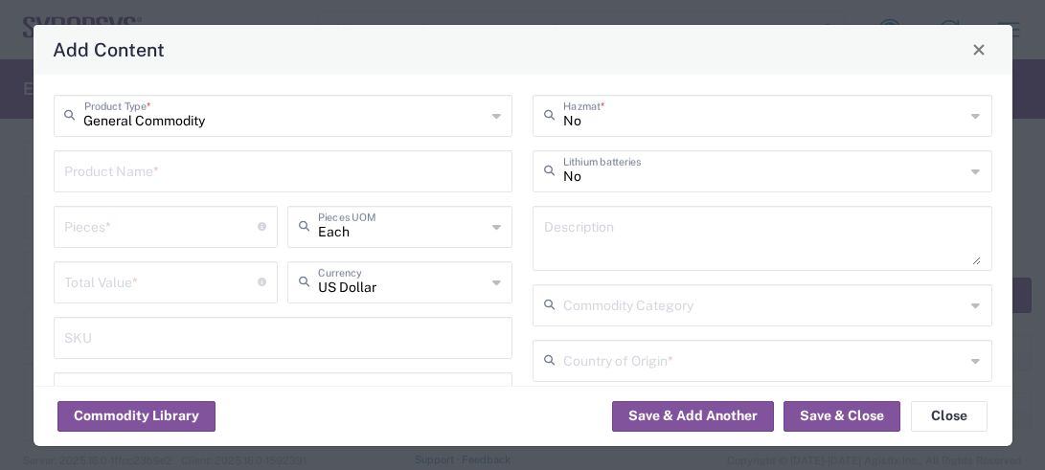
click at [135, 166] on input "text" at bounding box center [283, 170] width 437 height 34
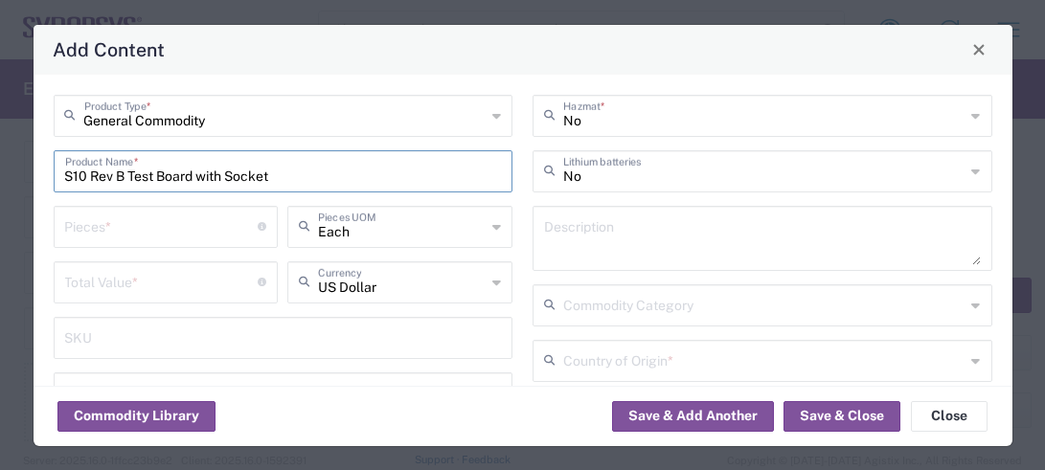
drag, startPoint x: 315, startPoint y: 177, endPoint x: -224, endPoint y: 122, distance: 542.0
click at [0, 122] on html "Shipment request Shipment tracking Employee non-product shipment request My shi…" at bounding box center [522, 235] width 1045 height 470
type input "S10 Rev B Test Board with Socket"
click at [547, 243] on textarea at bounding box center [762, 239] width 437 height 54
paste textarea "S10 Rev B Test Board with Socket"
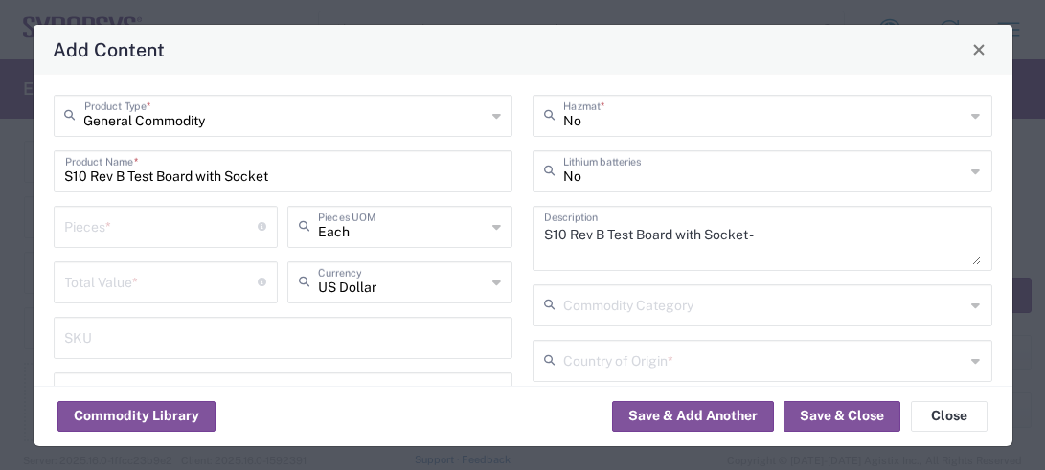
click at [828, 373] on input "text" at bounding box center [764, 360] width 402 height 34
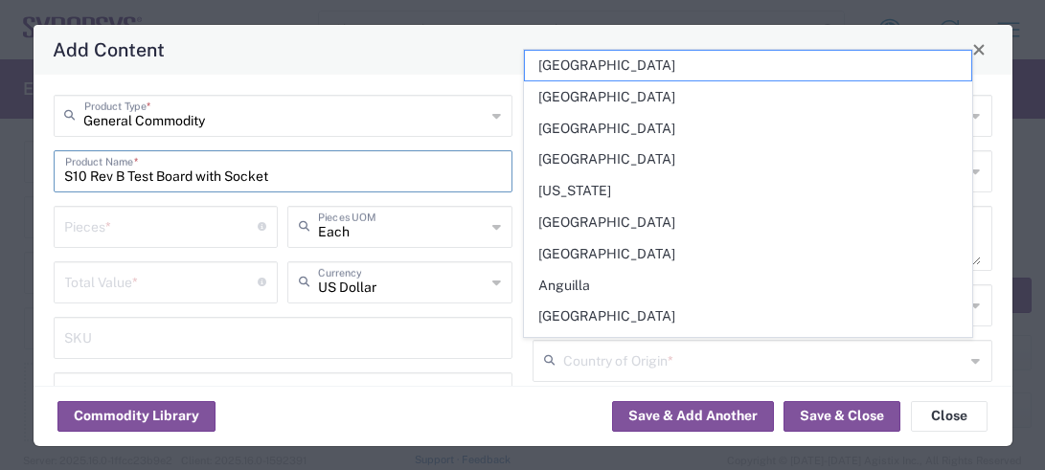
click at [415, 159] on input "S10 Rev B Test Board with Socket" at bounding box center [283, 170] width 437 height 34
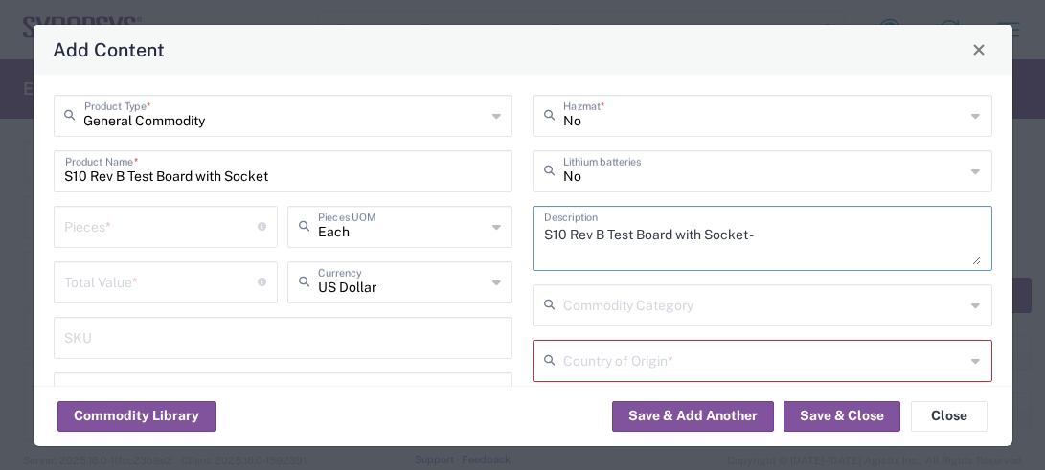
click at [776, 234] on textarea "S10 Rev B Test Board with Socket -" at bounding box center [762, 239] width 437 height 54
paste textarea "Provides power and input/output paths for microelectronic parts/Circuit board t…"
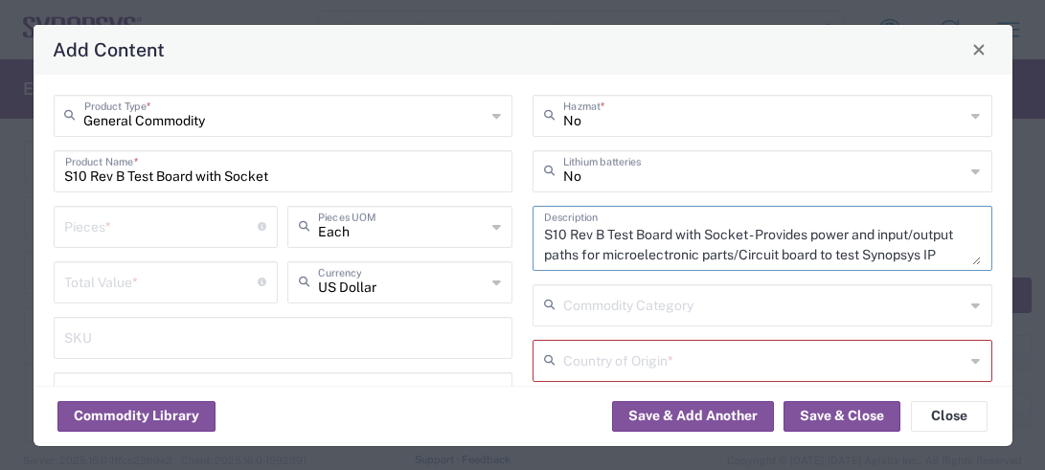
type textarea "S10 Rev B Test Board with Socket - Provides power and input/output paths for mi…"
drag, startPoint x: 532, startPoint y: 226, endPoint x: 681, endPoint y: 243, distance: 150.4
click at [688, 243] on div "S10 Rev B Test Board with Socket - Provides power and input/output paths for mi…" at bounding box center [762, 238] width 460 height 65
click at [710, 360] on input "text" at bounding box center [764, 360] width 402 height 34
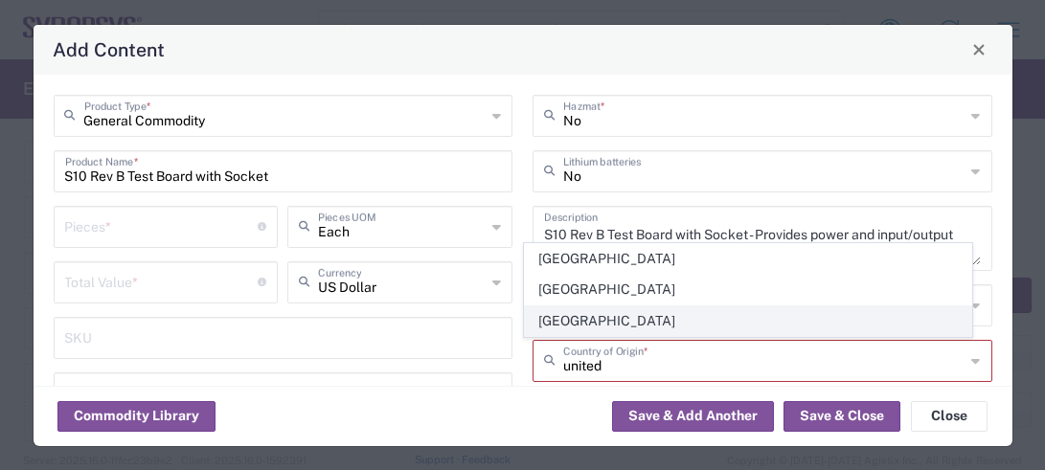
click at [599, 323] on span "[GEOGRAPHIC_DATA]" at bounding box center [748, 321] width 446 height 30
type input "[GEOGRAPHIC_DATA]"
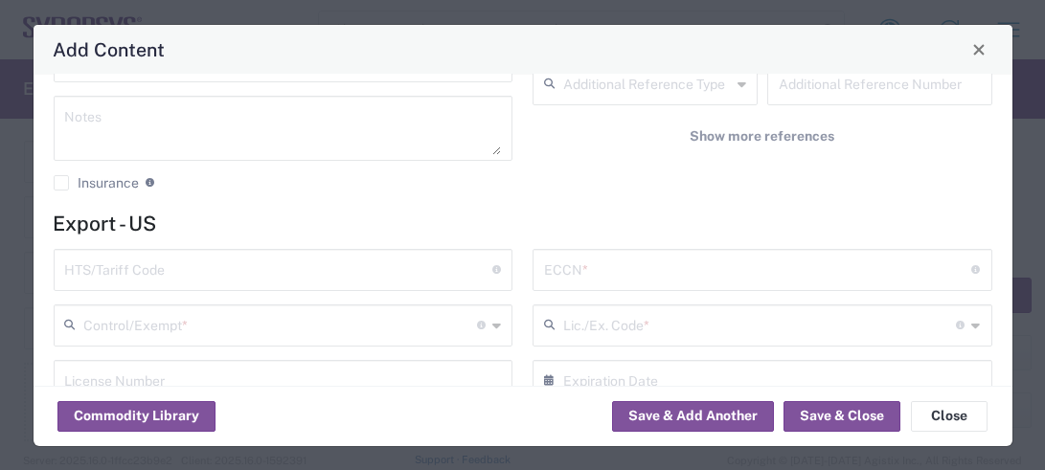
scroll to position [510, 0]
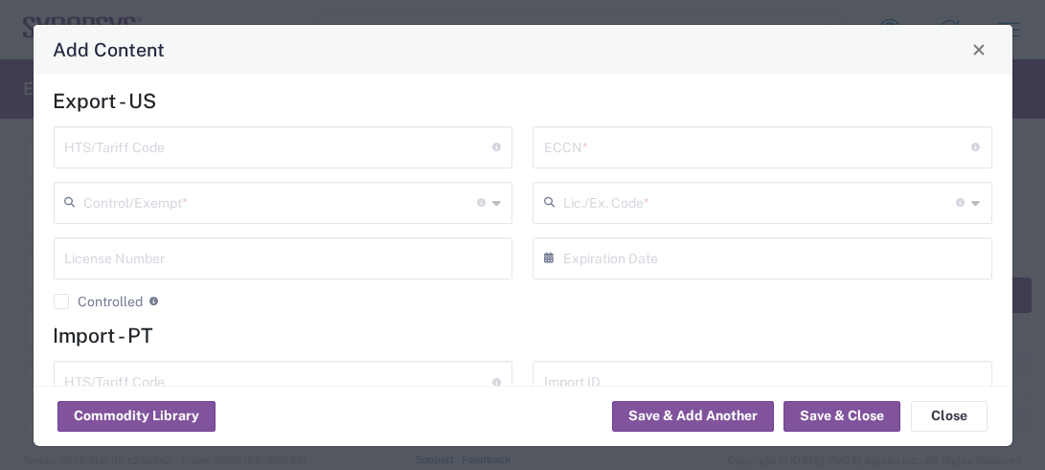
click at [259, 154] on input "text" at bounding box center [279, 146] width 428 height 34
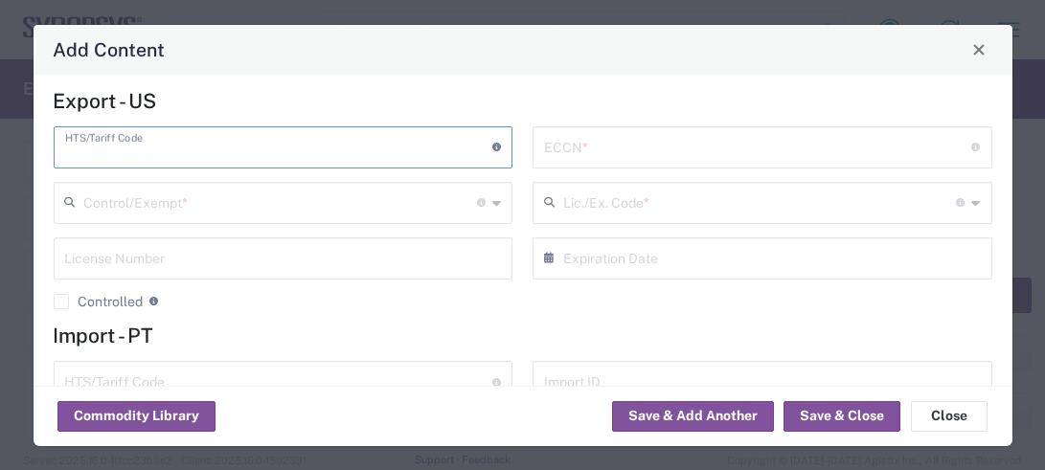
click at [155, 155] on input "text" at bounding box center [279, 146] width 428 height 34
paste input "8534.00.0020"
type input "8534.00.0020"
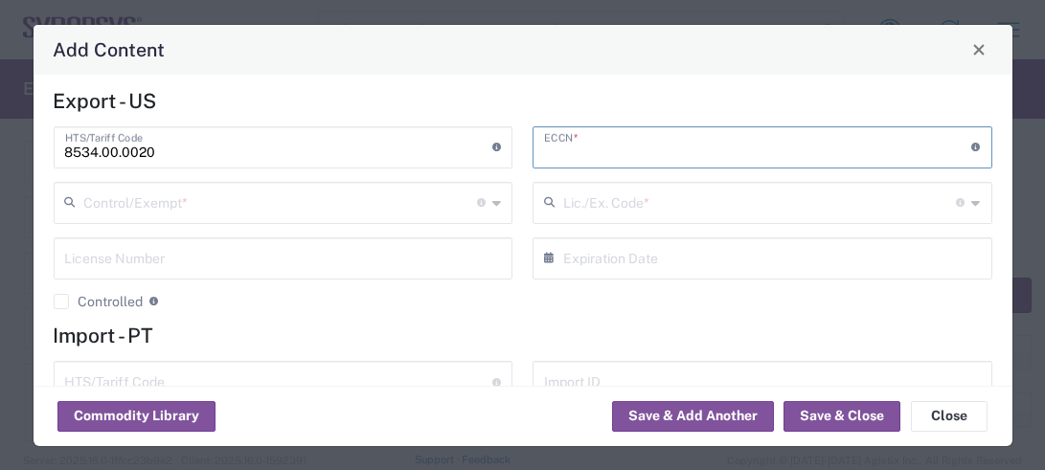
click at [619, 153] on input "text" at bounding box center [758, 146] width 428 height 34
paste input "3A991/NLR"
type input "3A991/NLR"
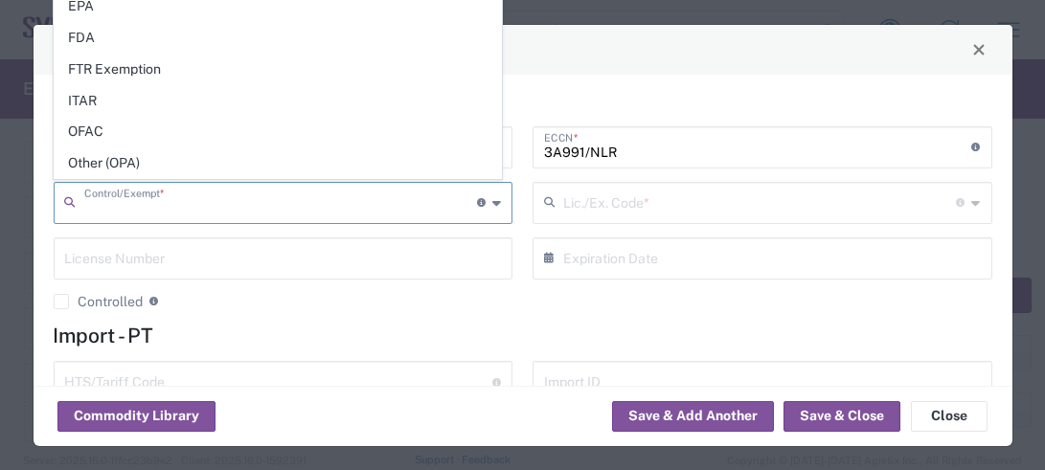
click at [197, 212] on input "text" at bounding box center [281, 202] width 394 height 34
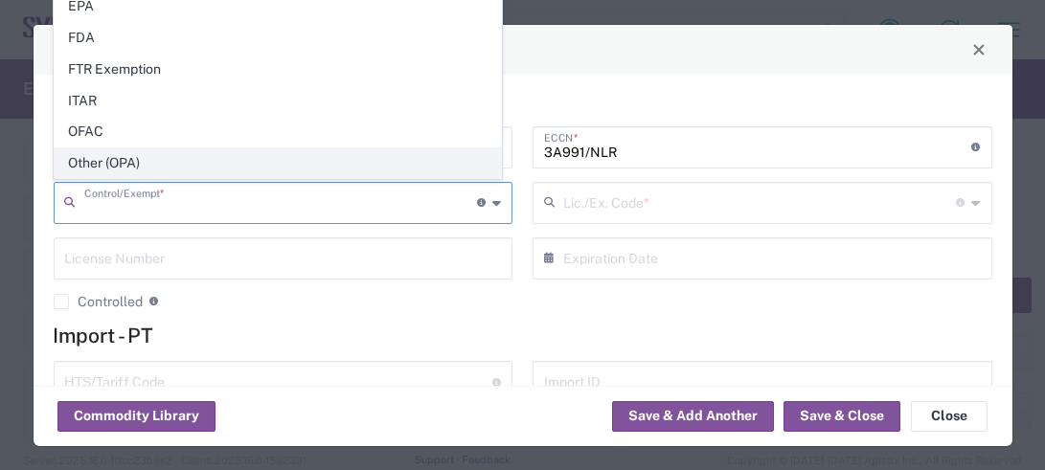
click at [132, 169] on span "Other (OPA)" at bounding box center [278, 163] width 446 height 30
type input "Other (OPA)"
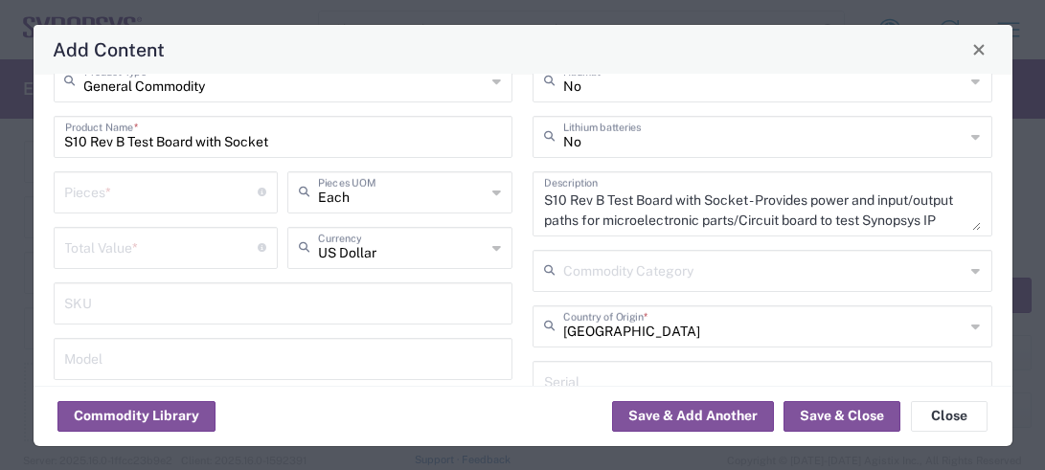
scroll to position [0, 0]
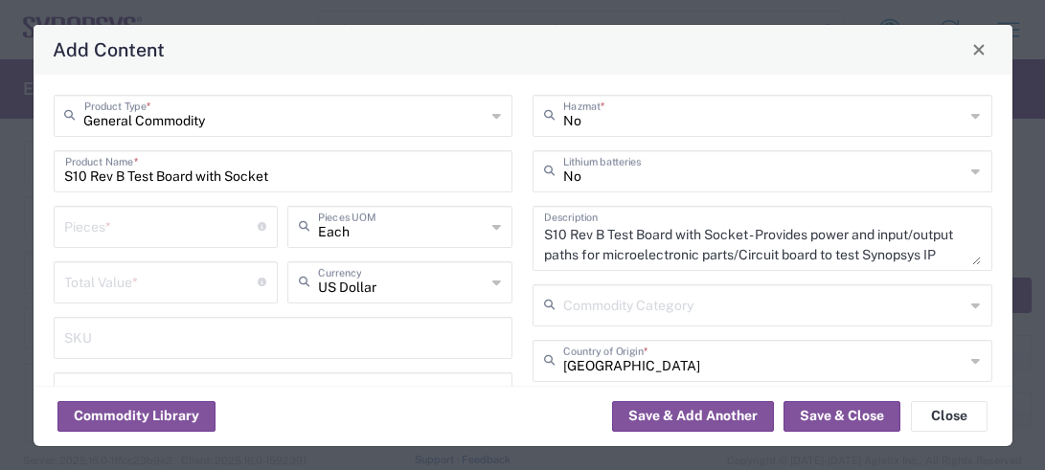
click at [230, 173] on input "S10 Rev B Test Board with Socket" at bounding box center [283, 170] width 437 height 34
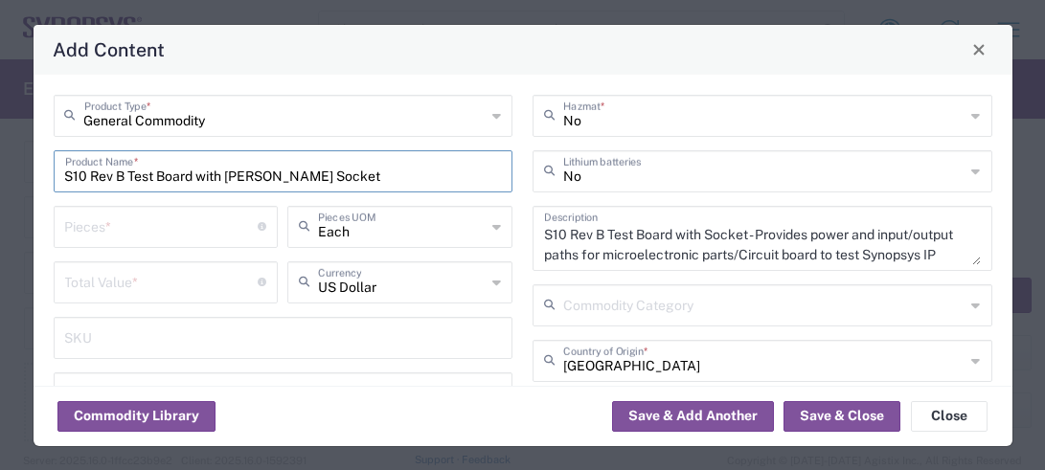
type input "S10 Rev B Test Board with Smith Socket"
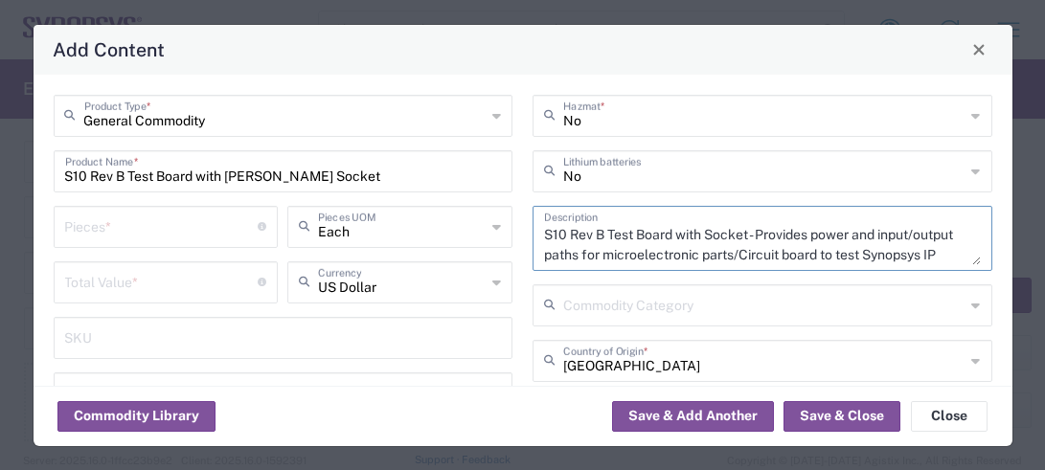
drag, startPoint x: 698, startPoint y: 232, endPoint x: 732, endPoint y: 227, distance: 33.9
click at [699, 231] on textarea "S10 Rev B Test Board with Socket - Provides power and input/output paths for mi…" at bounding box center [762, 239] width 437 height 54
type textarea "S10 Rev B Test Board with Smith Socket - Provides power and input/output paths …"
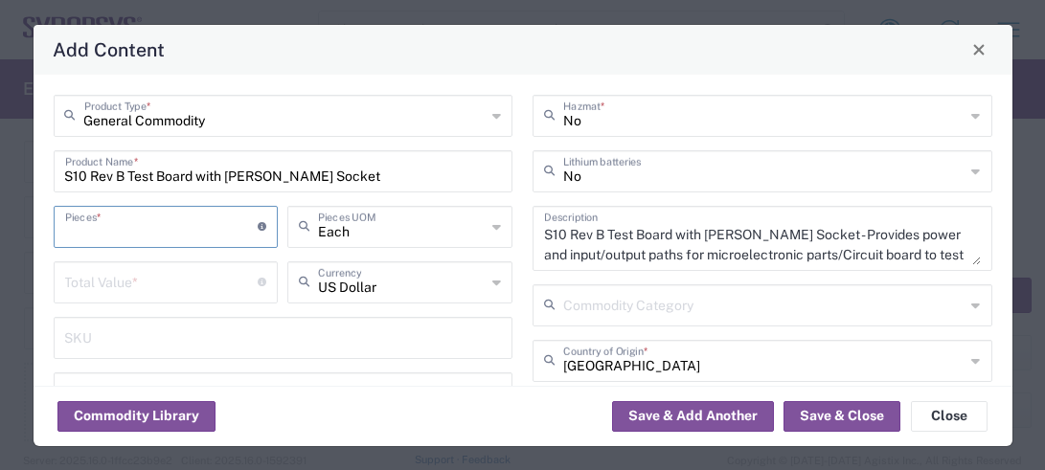
click at [125, 227] on input "number" at bounding box center [161, 226] width 193 height 34
type input "1"
click at [99, 268] on input "number" at bounding box center [161, 281] width 193 height 34
type input "12829"
click at [116, 215] on input "1" at bounding box center [161, 226] width 193 height 34
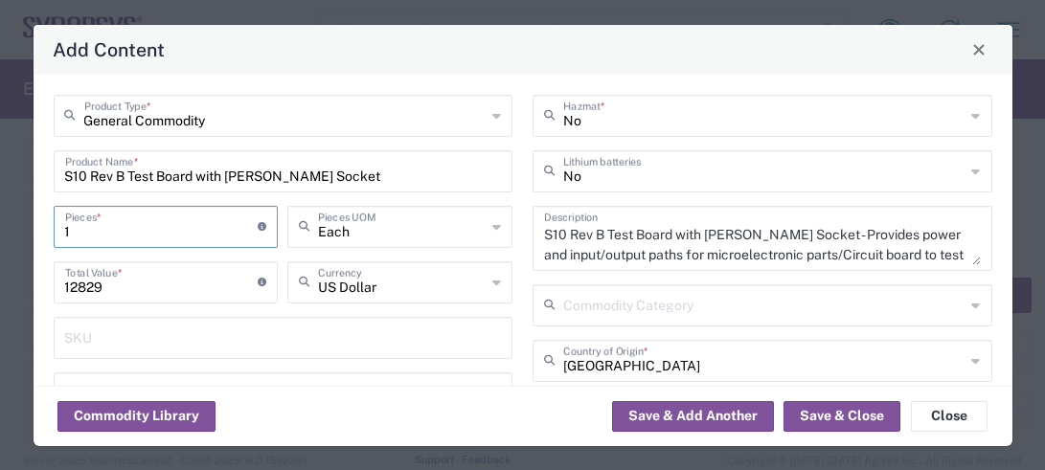
drag, startPoint x: 78, startPoint y: 230, endPoint x: 20, endPoint y: 221, distance: 58.1
click at [20, 221] on div "Add Content General Commodity Product Type * S10 Rev B Test Board with Smith So…" at bounding box center [522, 235] width 1045 height 470
type input "2"
type input "25658"
type input "2"
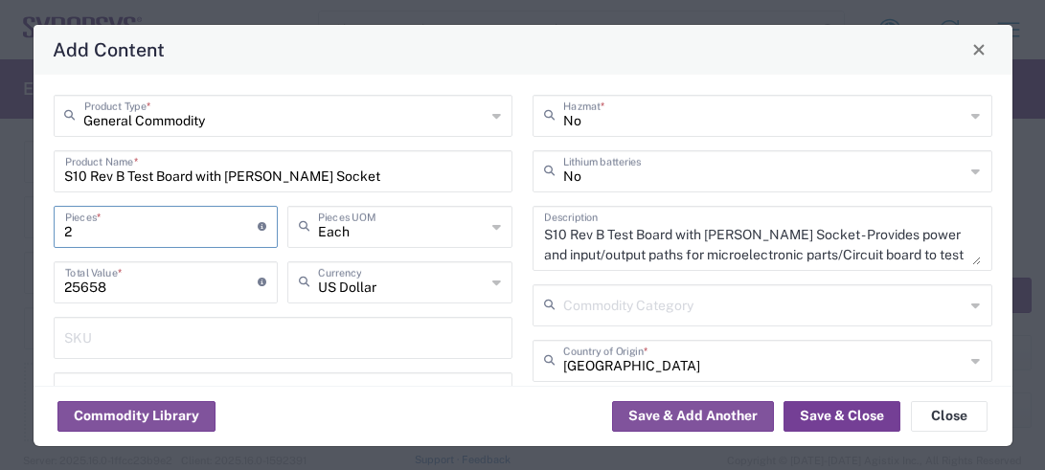
click at [802, 413] on button "Save & Close" at bounding box center [841, 416] width 117 height 31
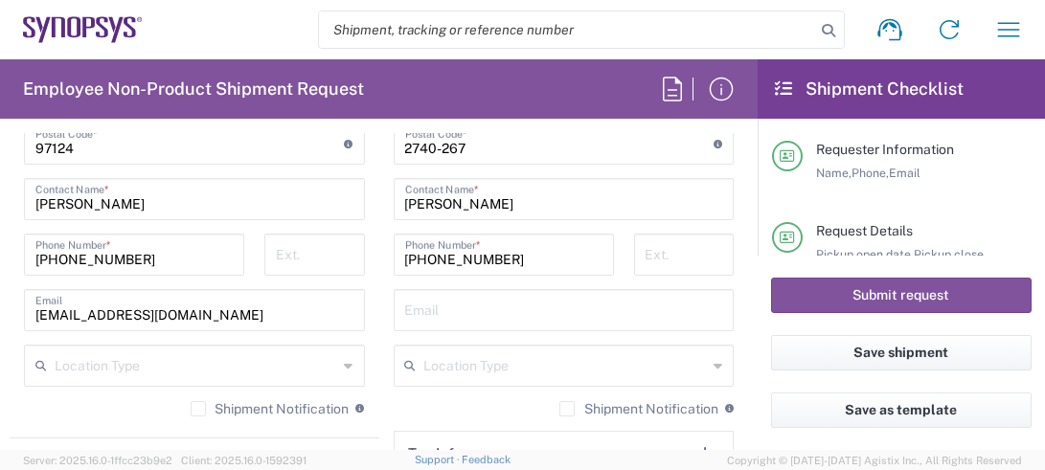
scroll to position [1277, 0]
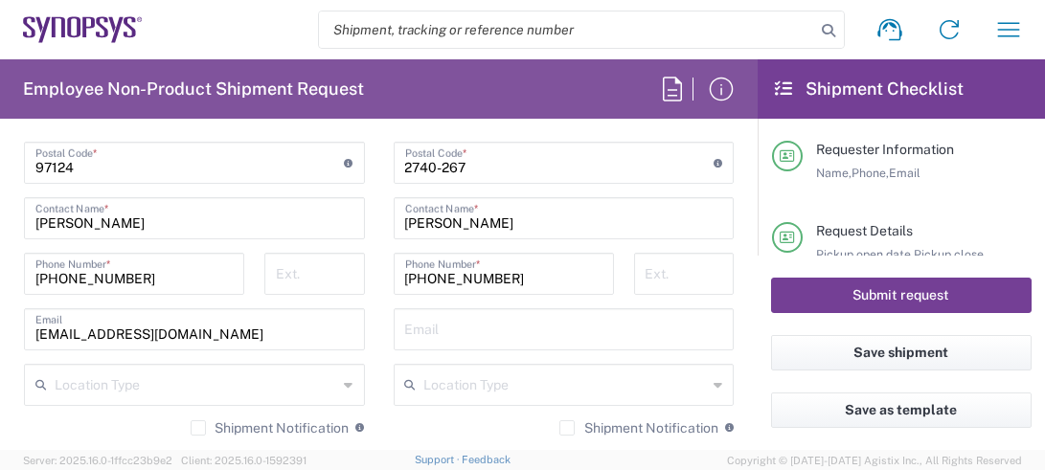
click at [842, 294] on button "Submit request" at bounding box center [901, 295] width 260 height 35
